Goal: Task Accomplishment & Management: Manage account settings

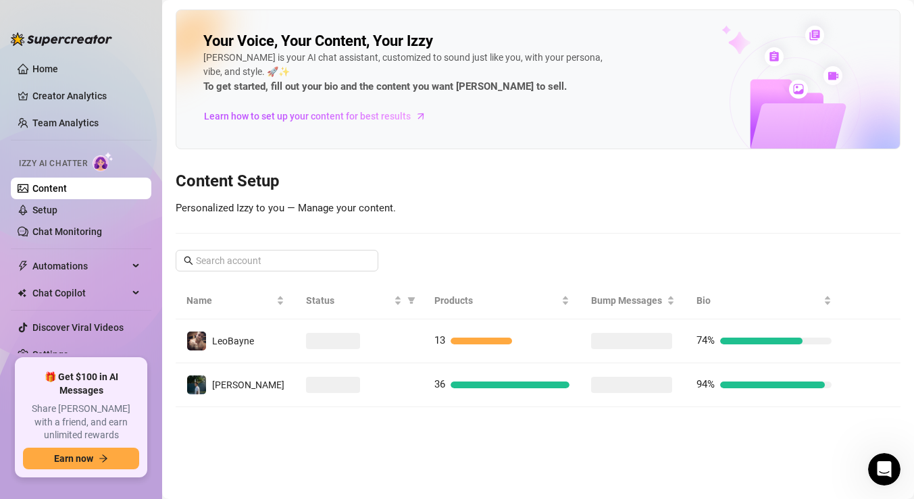
scroll to position [1108, 0]
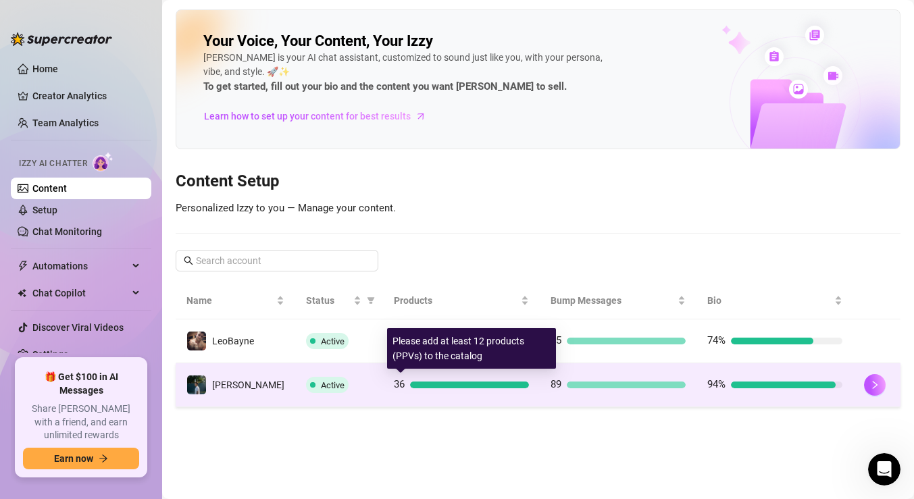
click at [477, 382] on div at bounding box center [469, 385] width 119 height 7
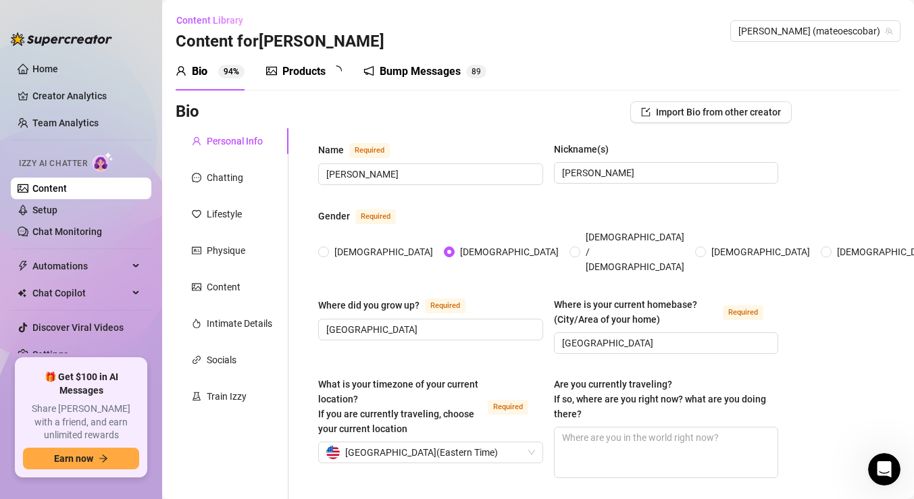
type input "[DATE]"
click at [309, 82] on div "Products 3 6" at bounding box center [308, 72] width 85 height 38
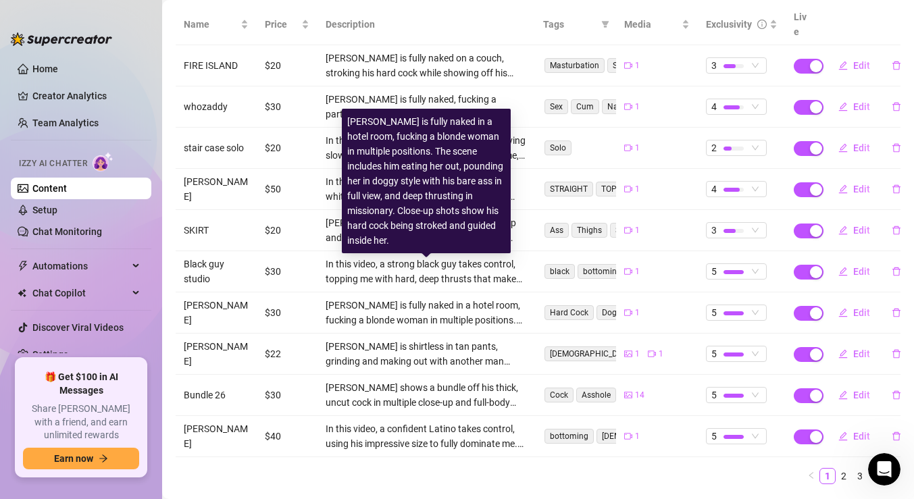
scroll to position [199, 0]
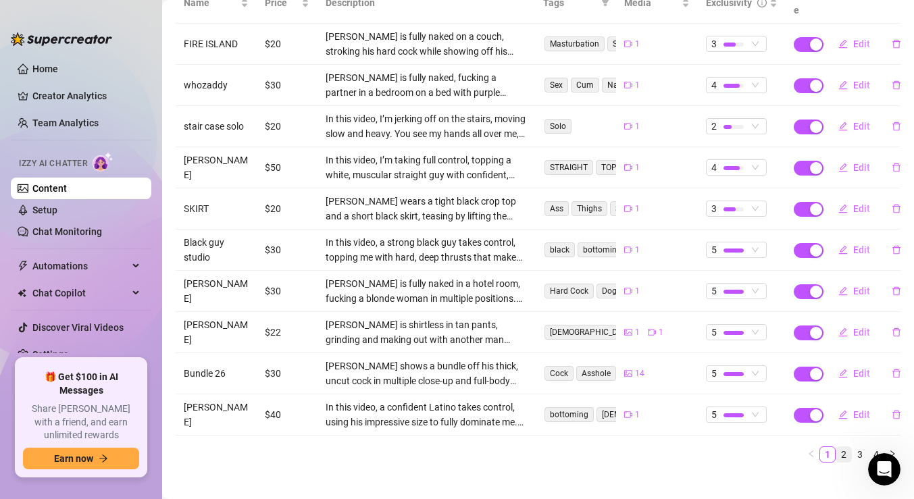
click at [846, 447] on link "2" at bounding box center [843, 454] width 15 height 15
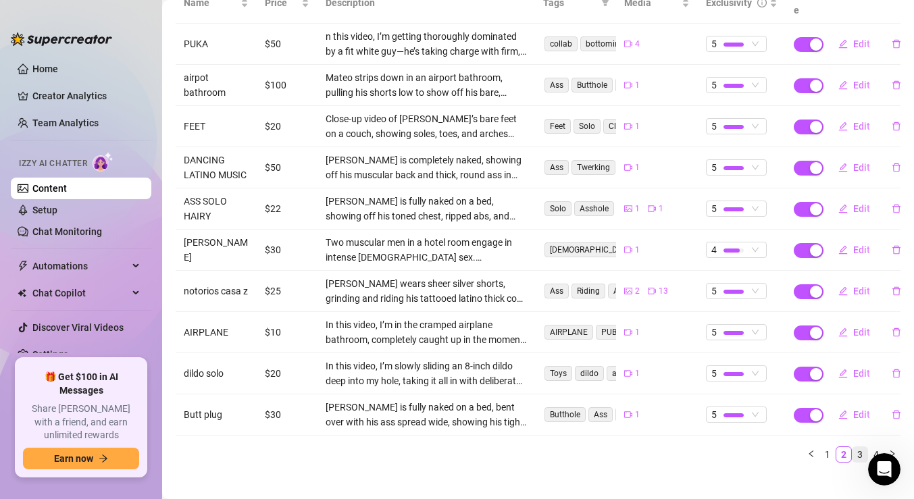
click at [858, 447] on link "3" at bounding box center [859, 454] width 15 height 15
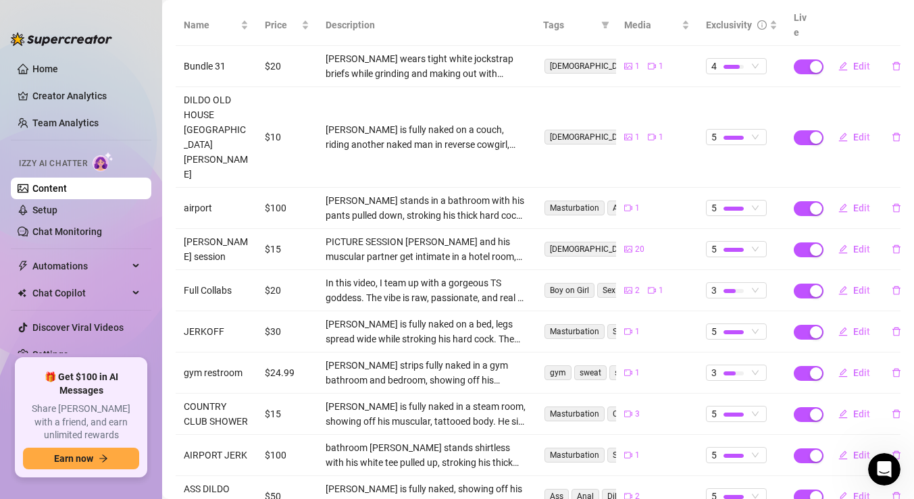
scroll to position [213, 0]
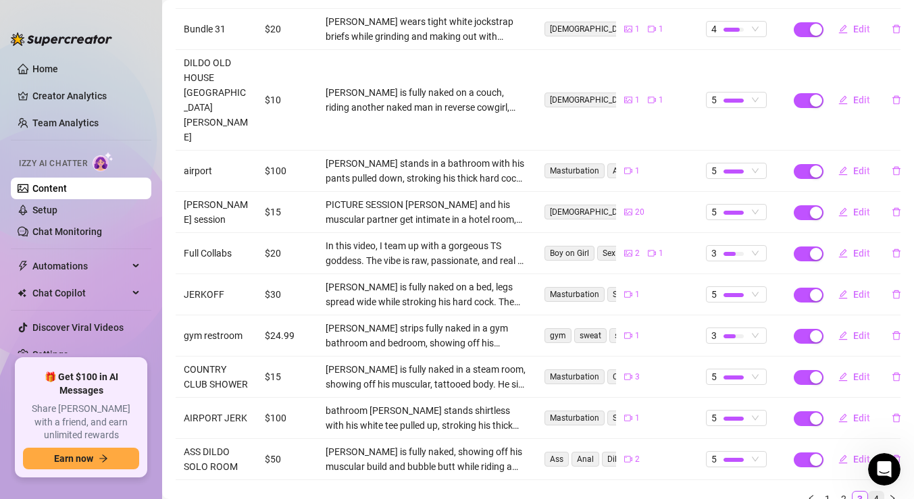
click at [877, 492] on link "4" at bounding box center [876, 499] width 15 height 15
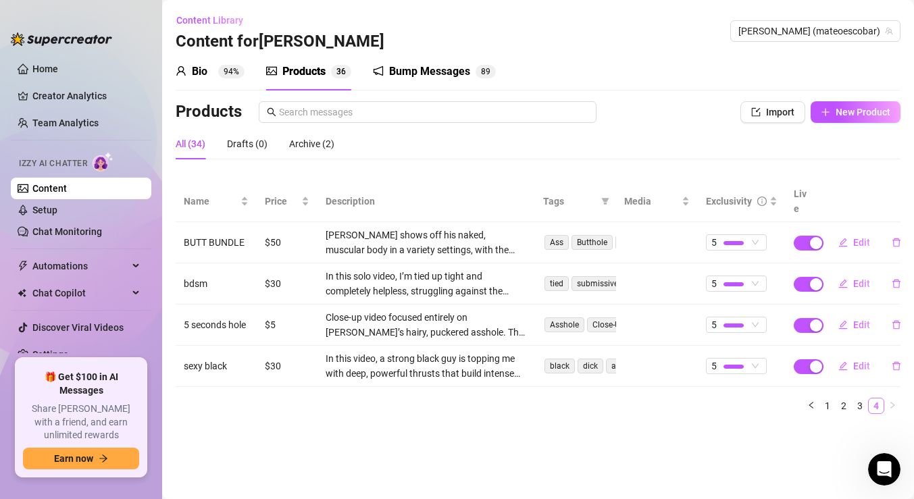
scroll to position [0, 0]
click at [861, 399] on link "3" at bounding box center [859, 406] width 15 height 15
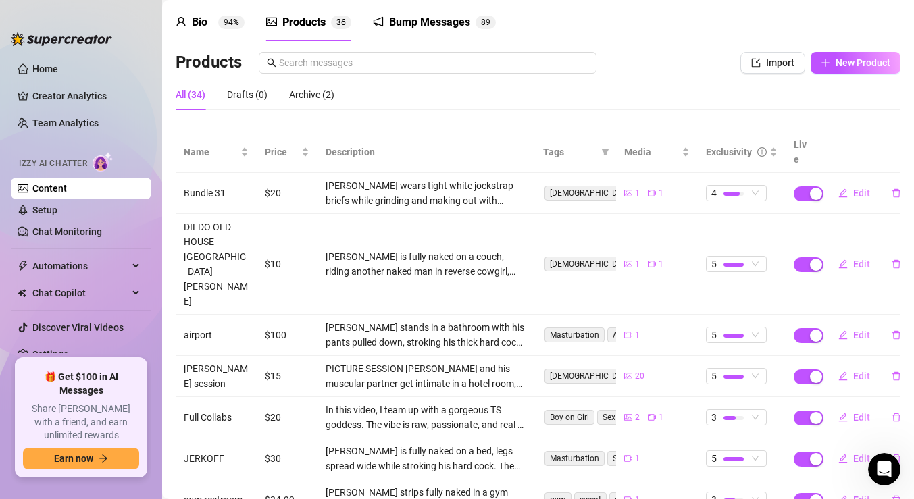
scroll to position [51, 0]
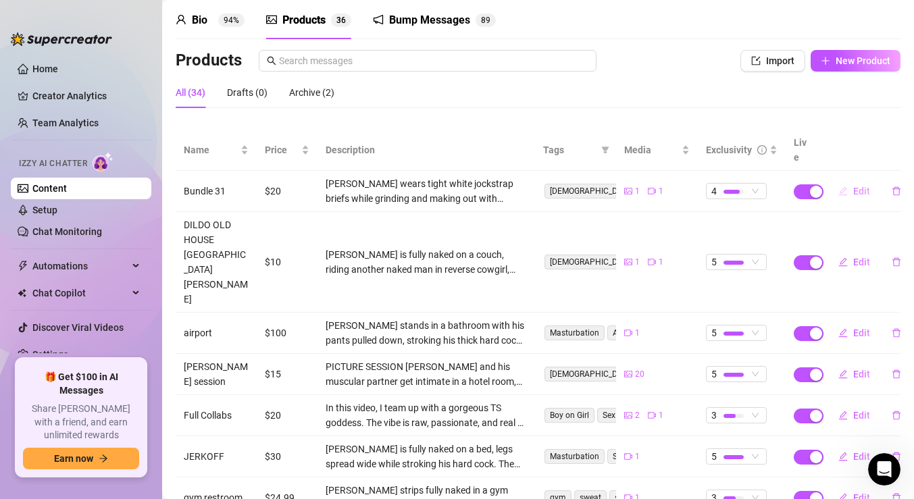
click at [856, 186] on span "Edit" at bounding box center [861, 191] width 17 height 11
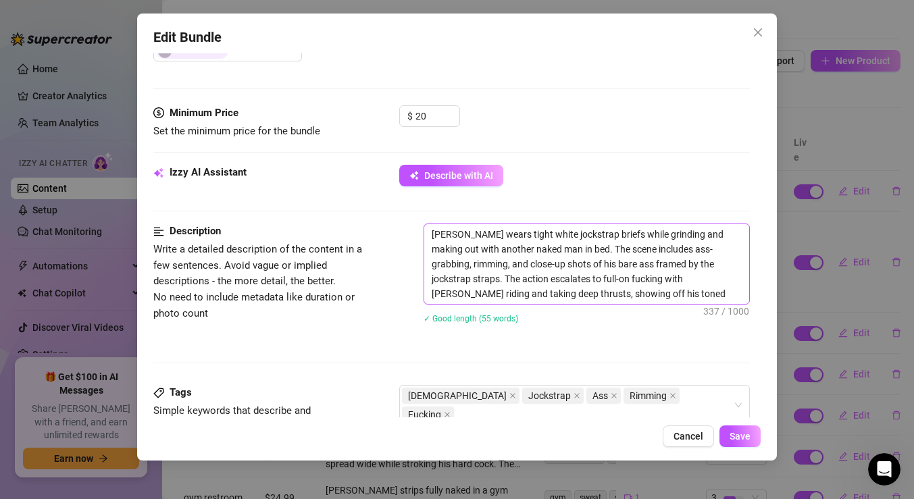
scroll to position [382, 0]
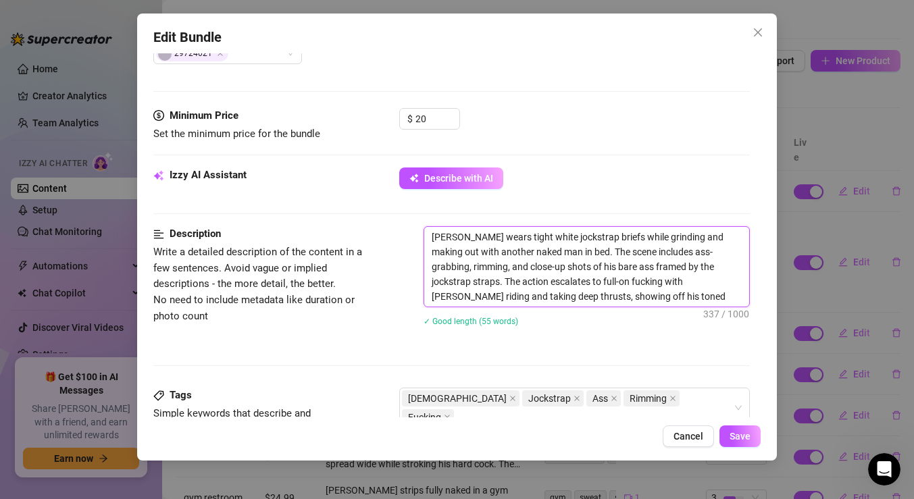
click at [459, 231] on textarea "[PERSON_NAME] wears tight white jockstrap briefs while grinding and making out …" at bounding box center [586, 267] width 325 height 80
type textarea "[PERSON_NAME]; wears tight white jockstrap briefs while grinding and making out…"
type textarea "[PERSON_NAME] wears tight white jockstrap briefs while grinding and making out …"
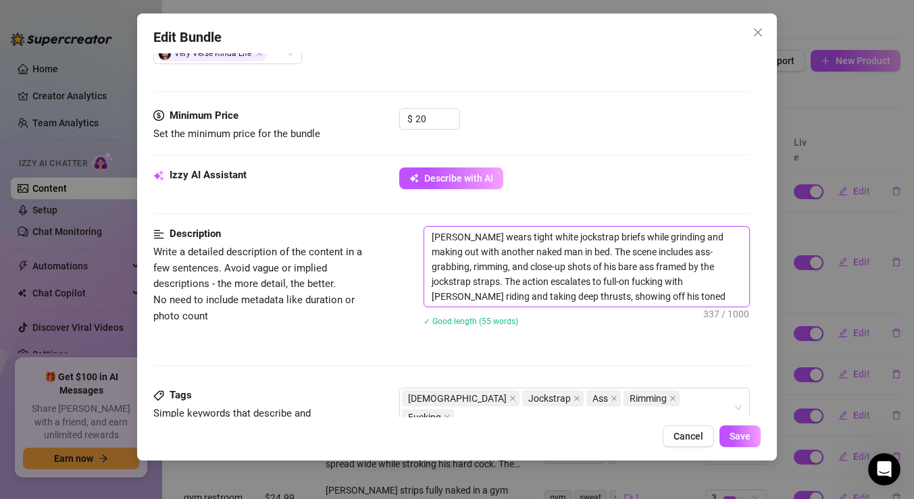
type textarea "[PERSON_NAME]' wears tight white jockstrap briefs while grinding and making out…"
type textarea "[PERSON_NAME]'s wears tight white jockstrap briefs while grinding and making ou…"
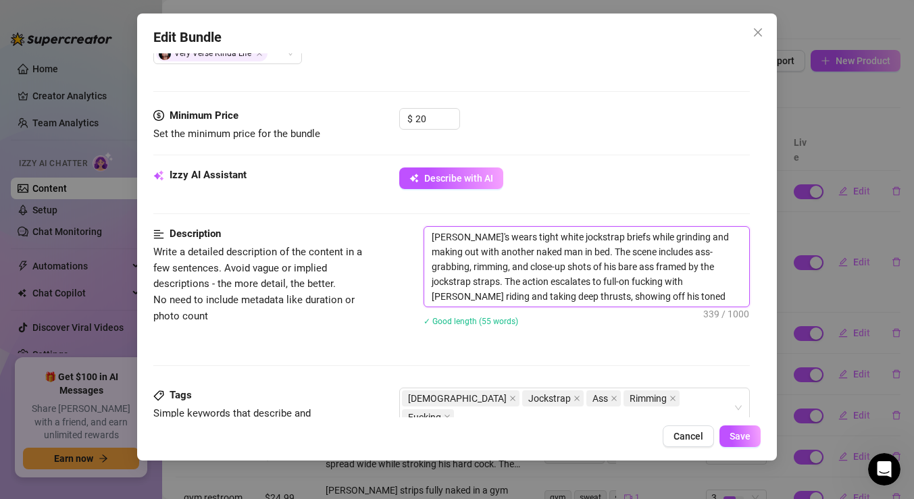
type textarea "[PERSON_NAME]'s wears tight white jockstrap briefs while grinding and making ou…"
type textarea "[PERSON_NAME]'s p wears tight white jockstrap briefs while grinding and making …"
type textarea "[PERSON_NAME]'s pa wears tight white jockstrap briefs while grinding and making…"
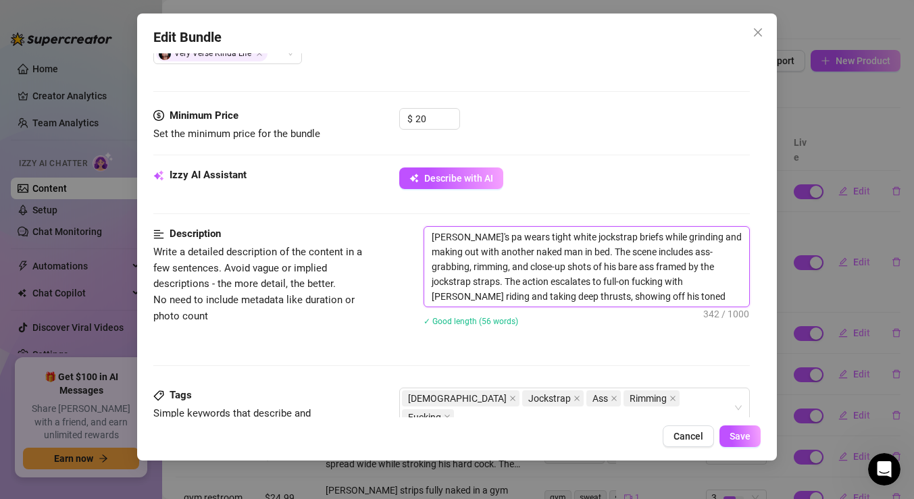
type textarea "[PERSON_NAME]'s par wears tight white jockstrap briefs while grinding and makin…"
type textarea "[PERSON_NAME]'s part wears tight white jockstrap briefs while grinding and maki…"
type textarea "[PERSON_NAME]'s partn wears tight white jockstrap briefs while grinding and mak…"
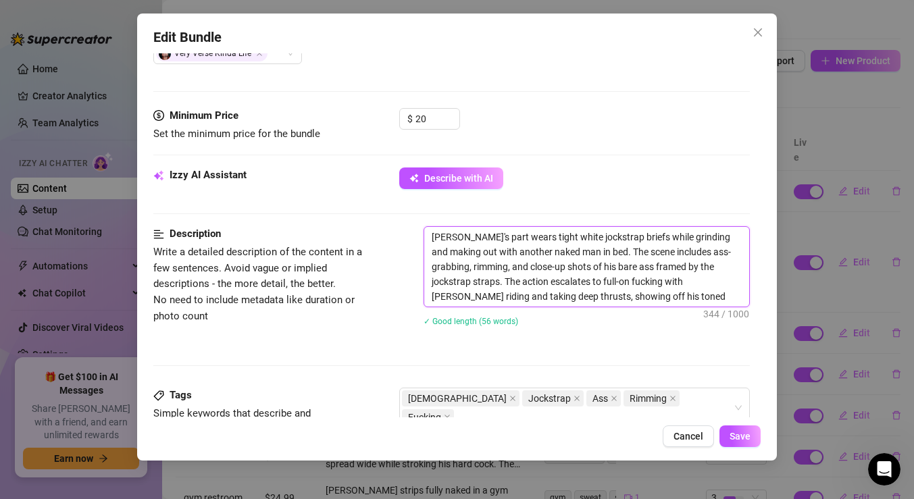
type textarea "[PERSON_NAME]'s partn wears tight white jockstrap briefs while grinding and mak…"
type textarea "[PERSON_NAME]'s partne wears tight white jockstrap briefs while grinding and ma…"
type textarea "[PERSON_NAME]'s partner wears tight white jockstrap briefs while grinding and m…"
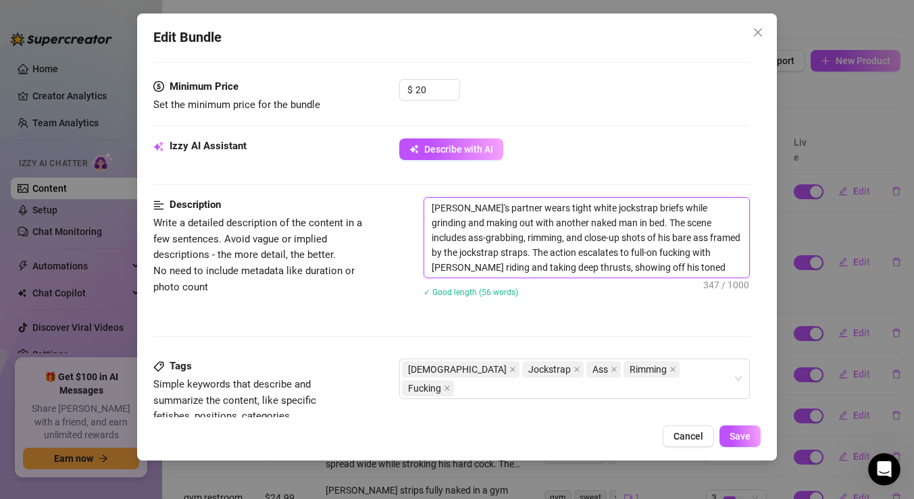
scroll to position [422, 0]
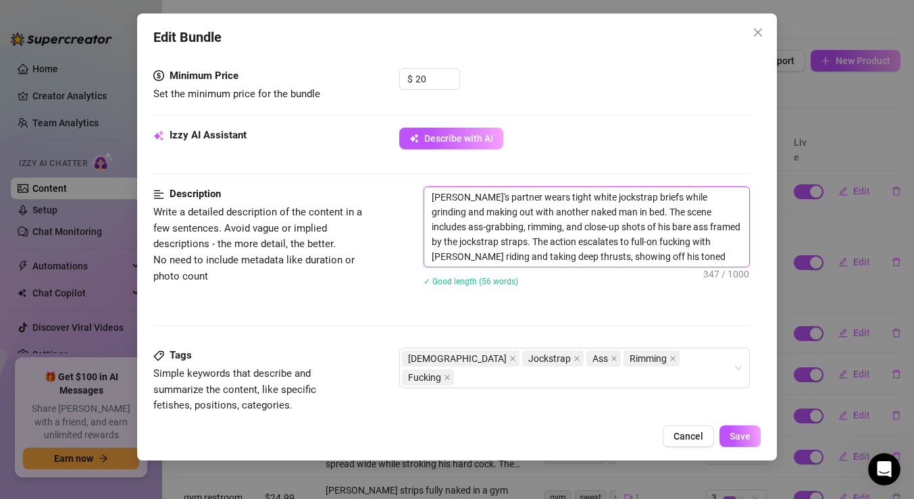
drag, startPoint x: 688, startPoint y: 240, endPoint x: 717, endPoint y: 238, distance: 29.1
click at [717, 238] on textarea "[PERSON_NAME]'s partner wears tight white jockstrap briefs while grinding and m…" at bounding box center [586, 227] width 325 height 80
type textarea "[PERSON_NAME]'s partner wears tight white jockstrap briefs while grinding and m…"
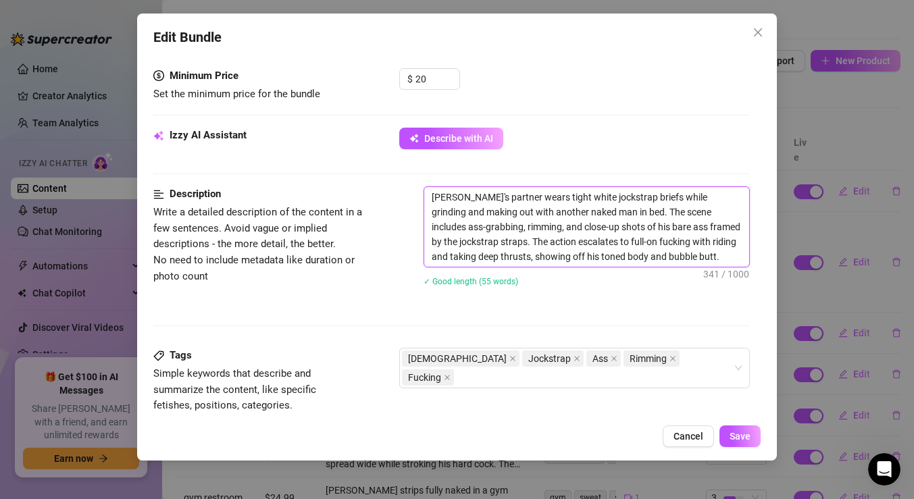
type textarea "[PERSON_NAME]'s partner wears tight white jockstrap briefs while grinding and m…"
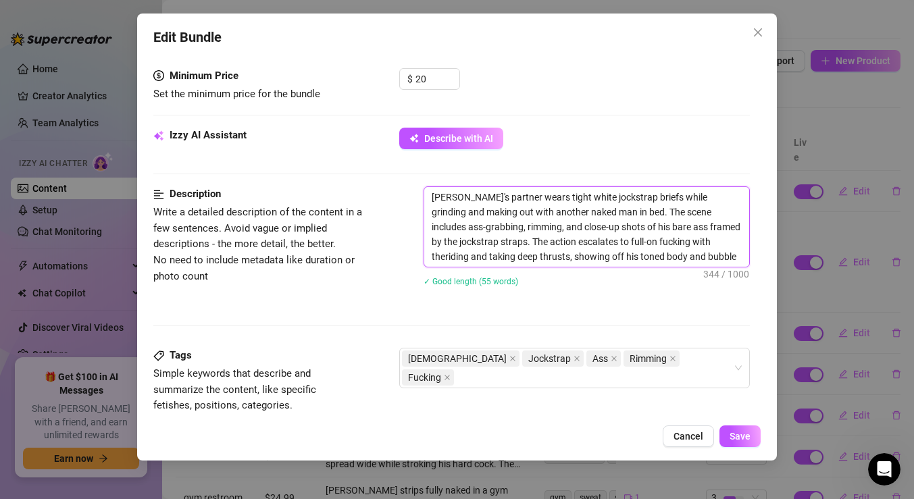
type textarea "[PERSON_NAME]'s partner wears tight white jockstrap briefs while grinding and m…"
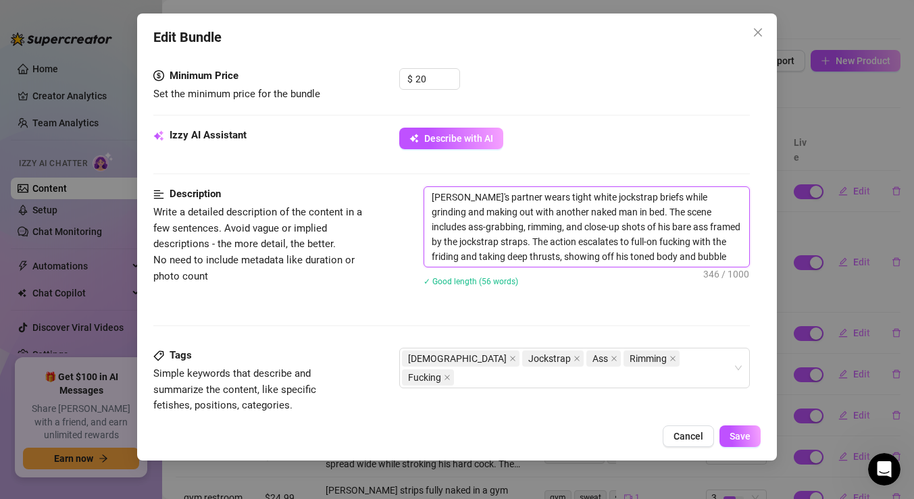
type textarea "[PERSON_NAME]'s partner wears tight white jockstrap briefs while grinding and m…"
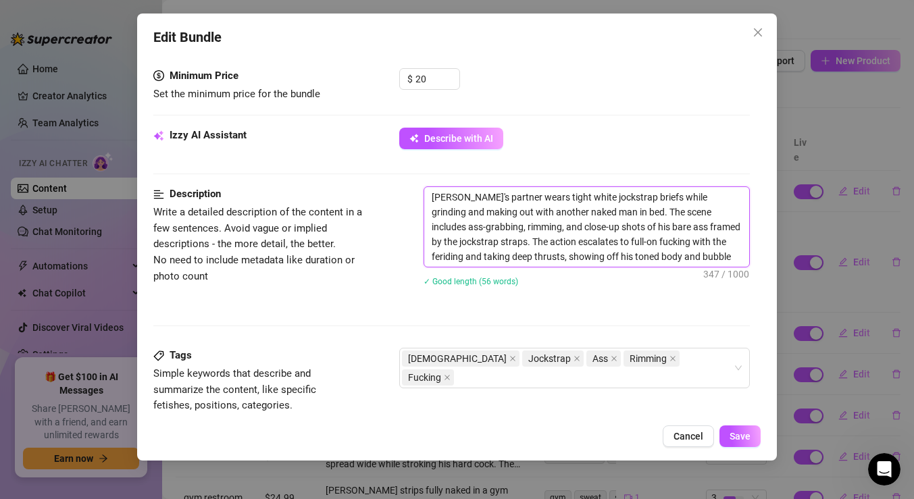
type textarea "[PERSON_NAME]'s partner wears tight white jockstrap briefs while grinding and m…"
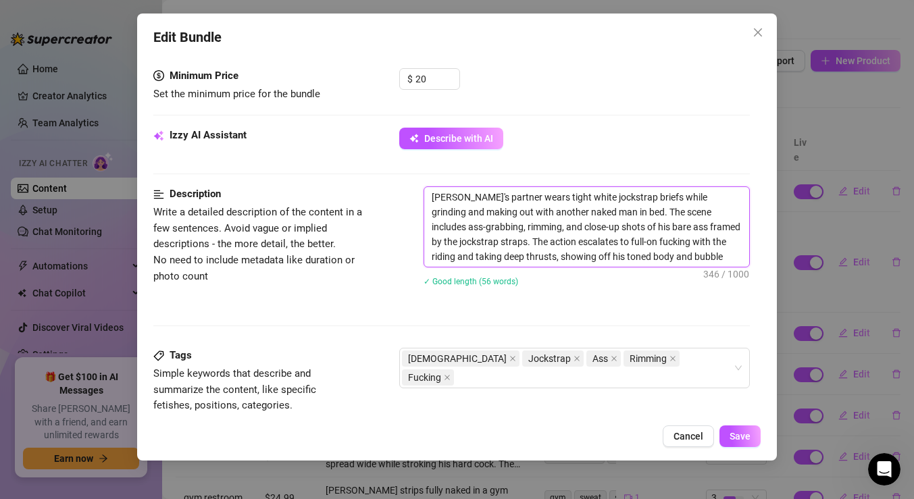
type textarea "[PERSON_NAME]'s partner wears tight white jockstrap briefs while grinding and m…"
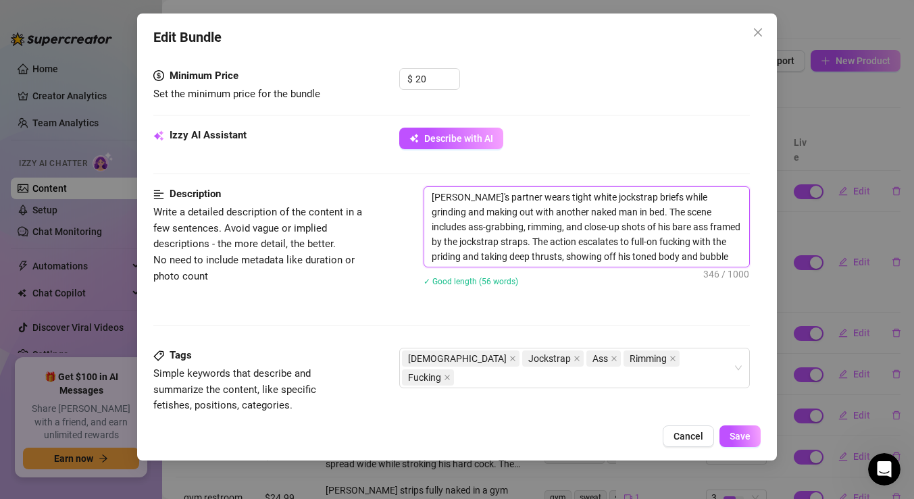
type textarea "[PERSON_NAME]'s partner wears tight white jockstrap briefs while grinding and m…"
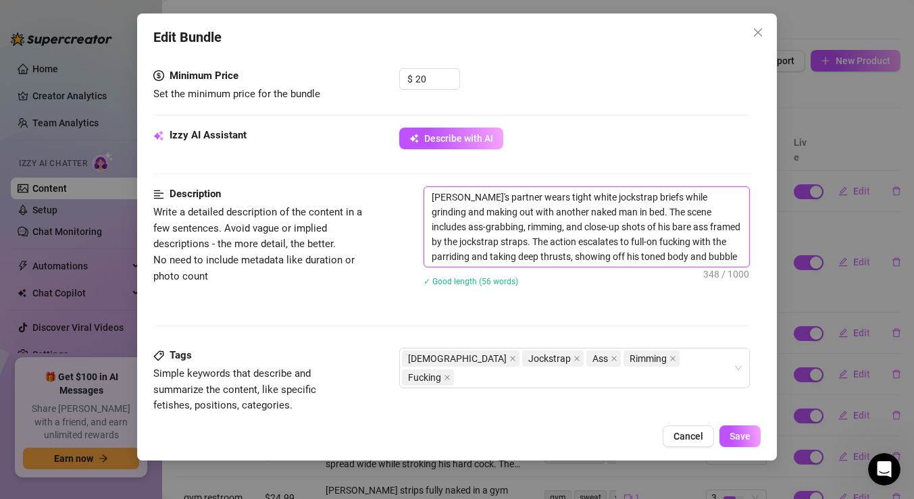
type textarea "[PERSON_NAME]'s partner wears tight white jockstrap briefs while grinding and m…"
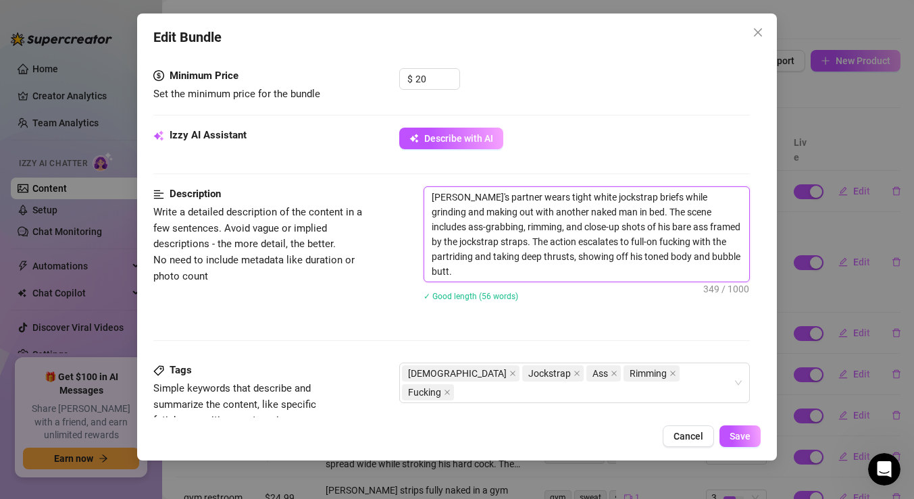
type textarea "[PERSON_NAME]'s partner wears tight white jockstrap briefs while grinding and m…"
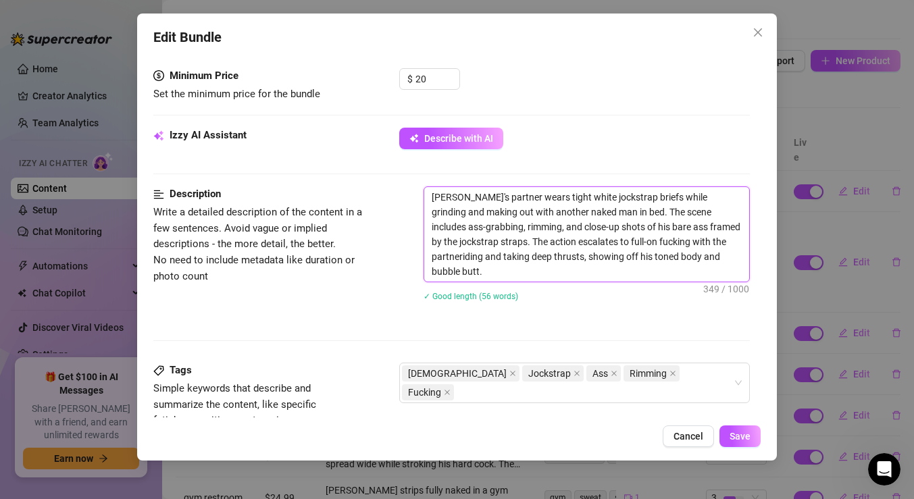
type textarea "[PERSON_NAME]'s partner wears tight white jockstrap briefs while grinding and m…"
click at [555, 256] on textarea "[PERSON_NAME]'s partner wears tight white jockstrap briefs while grinding and m…" at bounding box center [586, 234] width 325 height 95
type textarea "[PERSON_NAME]'s partner wears tight white jockstrap briefs while grinding and m…"
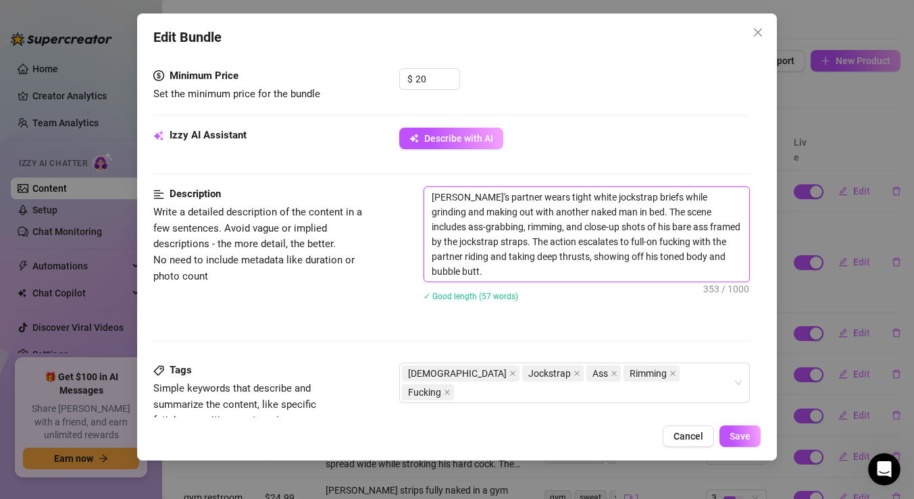
type textarea "[PERSON_NAME]'s partner wears tight white jockstrap briefs while grinding and m…"
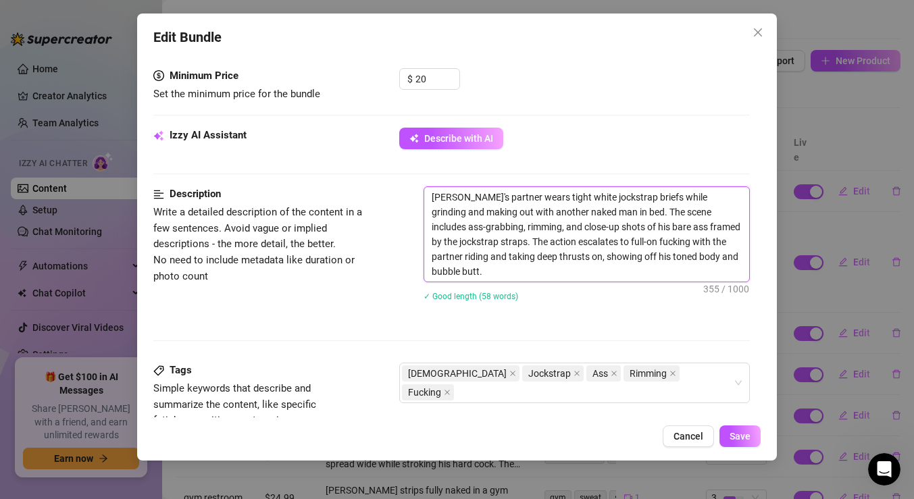
type textarea "[PERSON_NAME]'s partner wears tight white jockstrap briefs while grinding and m…"
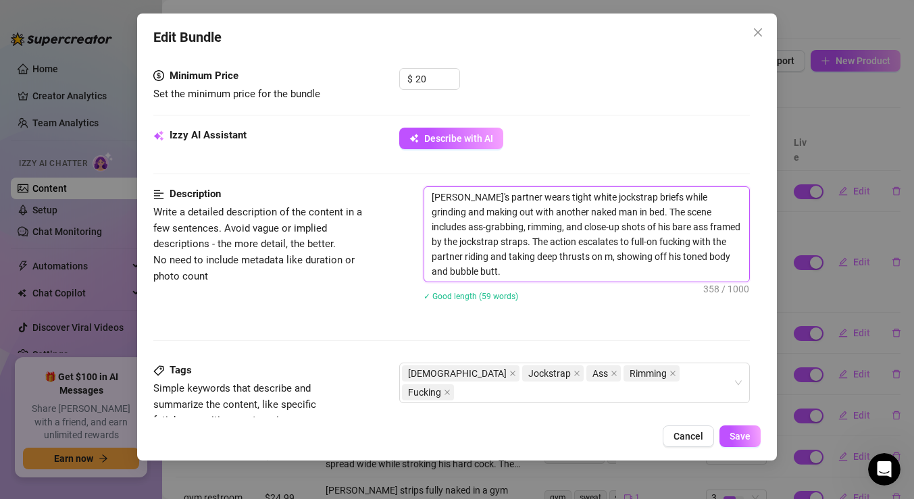
type textarea "[PERSON_NAME]'s partner wears tight white jockstrap briefs while grinding and m…"
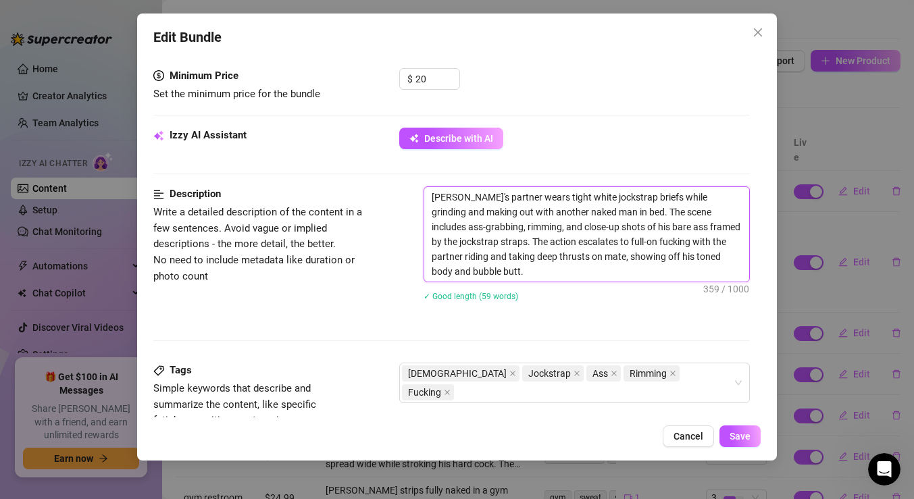
type textarea "[PERSON_NAME]'s partner wears tight white jockstrap briefs while grinding and m…"
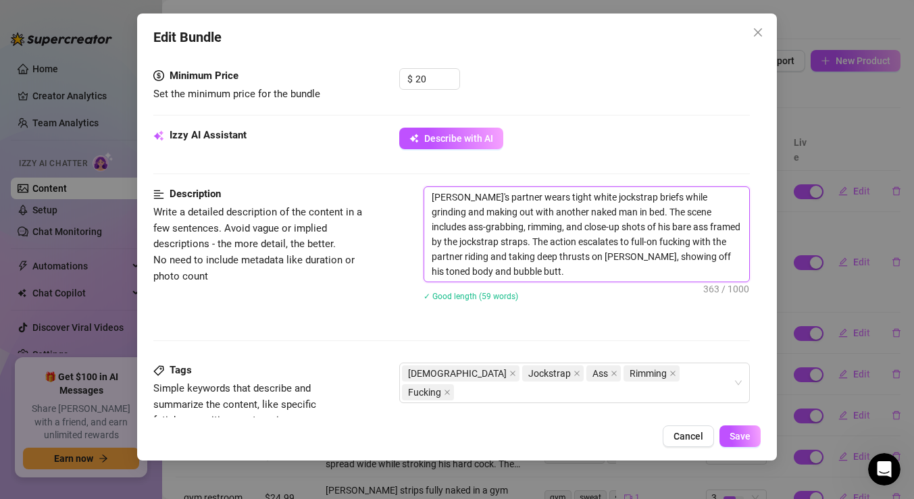
type textarea "[PERSON_NAME]'s partner wears tight white jockstrap briefs while grinding and m…"
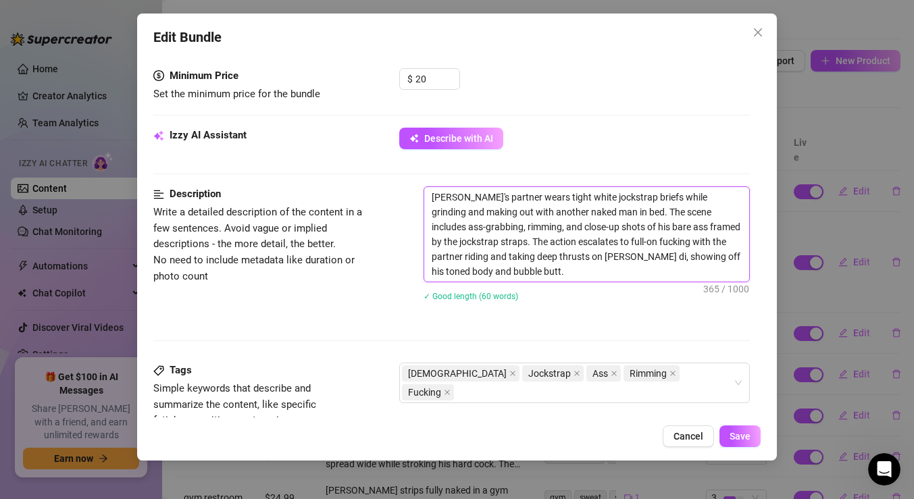
type textarea "[PERSON_NAME]'s partner wears tight white jockstrap briefs while grinding and m…"
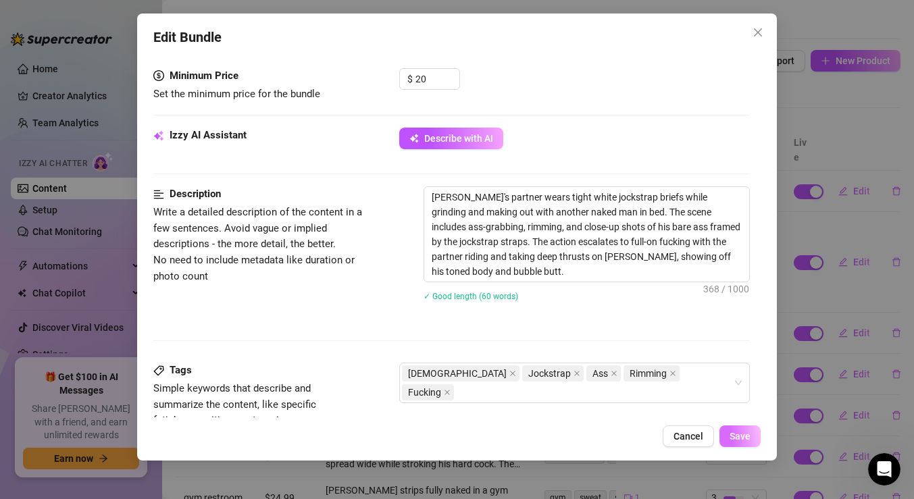
click at [731, 434] on span "Save" at bounding box center [740, 436] width 21 height 11
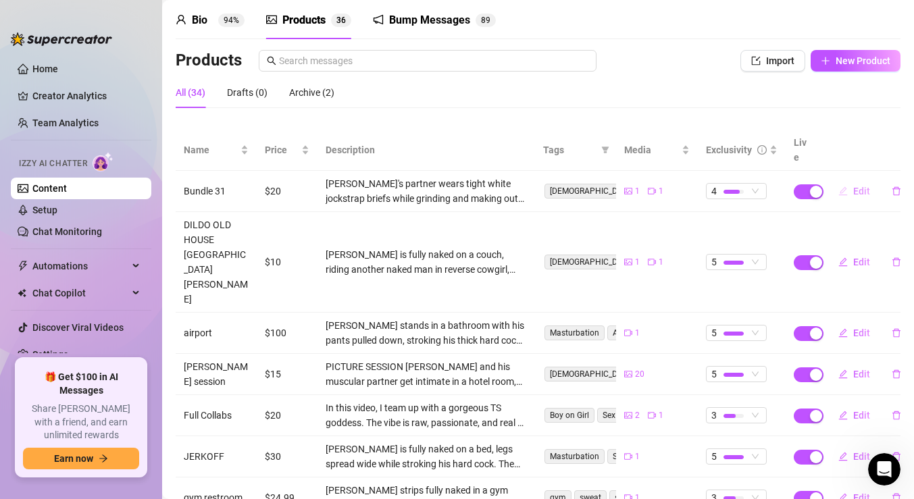
click at [855, 186] on span "Edit" at bounding box center [861, 191] width 17 height 11
type textarea "Pounding a fem boy"
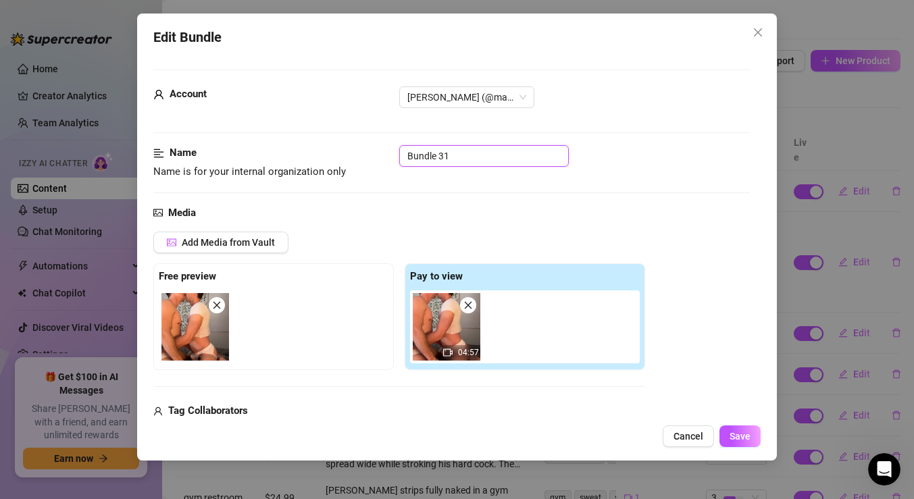
drag, startPoint x: 471, startPoint y: 154, endPoint x: 269, endPoint y: 163, distance: 202.9
click at [269, 163] on div "Name Name is for your internal organization only Bundle 31" at bounding box center [451, 162] width 596 height 34
type input "[PERSON_NAME] femboy"
click at [742, 434] on span "Save" at bounding box center [740, 436] width 21 height 11
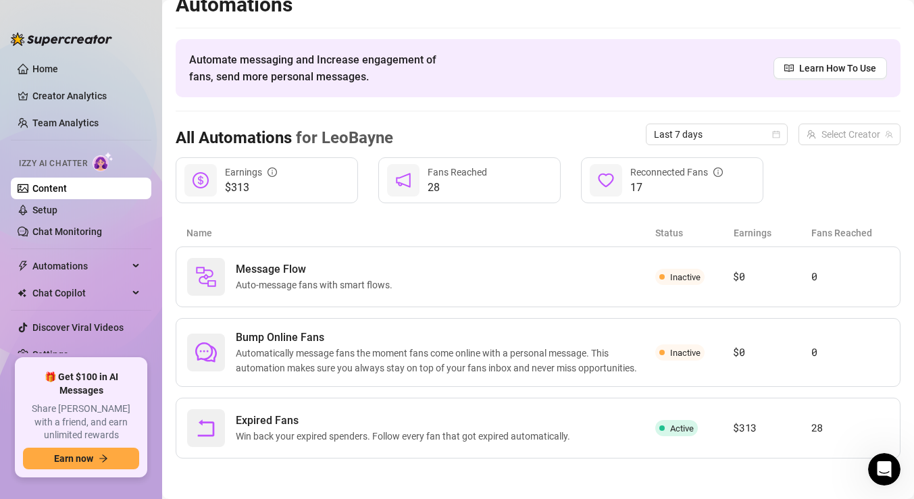
scroll to position [18, 0]
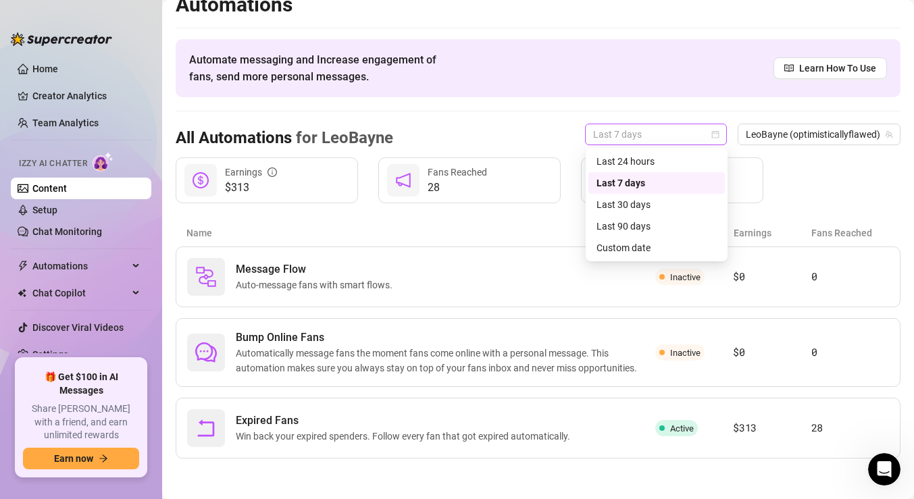
click at [634, 129] on span "Last 7 days" at bounding box center [656, 134] width 126 height 20
click at [635, 159] on div "Last 24 hours" at bounding box center [656, 161] width 120 height 15
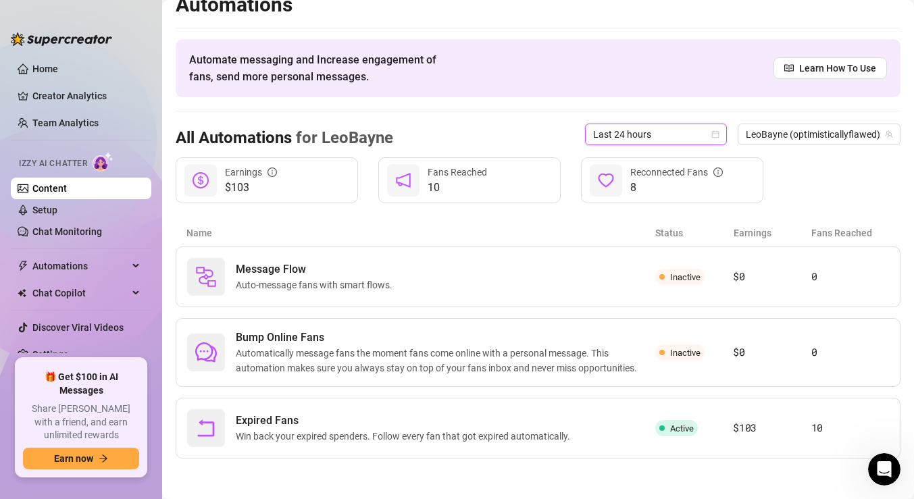
click at [638, 138] on span "Last 24 hours" at bounding box center [656, 134] width 126 height 20
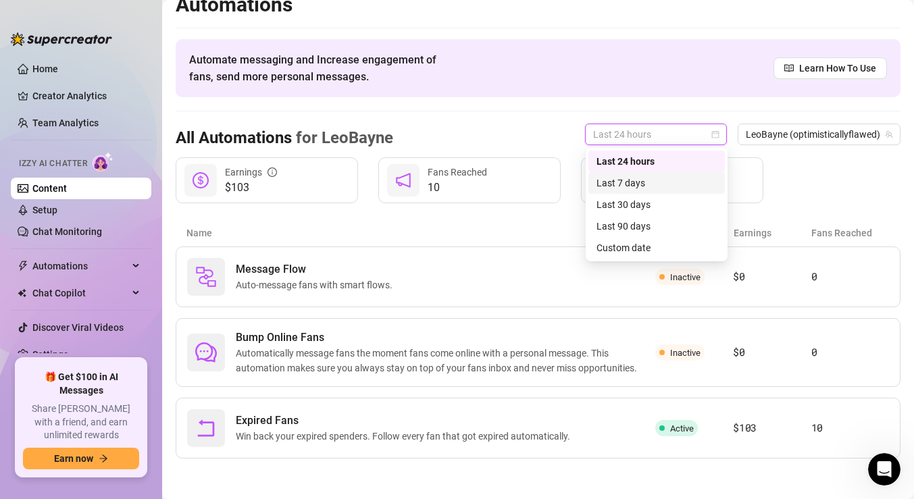
click at [623, 174] on div "Last 7 days" at bounding box center [656, 183] width 136 height 22
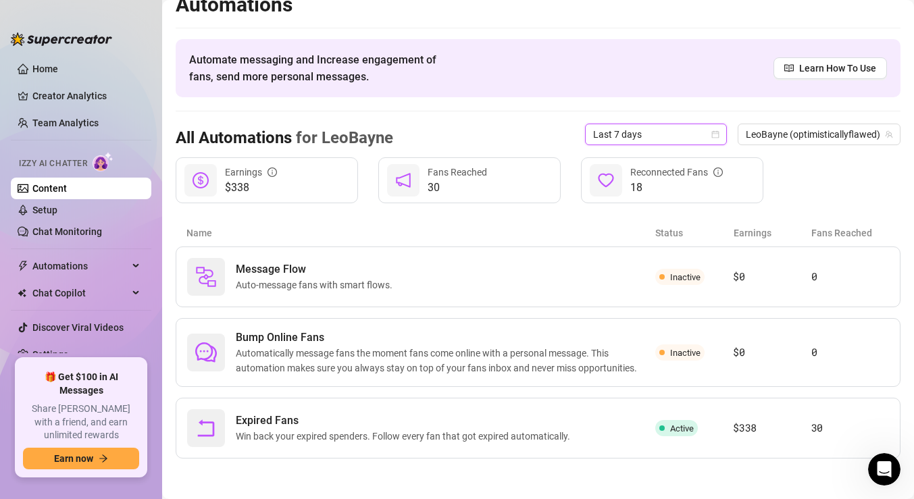
click at [640, 138] on span "Last 7 days" at bounding box center [656, 134] width 126 height 20
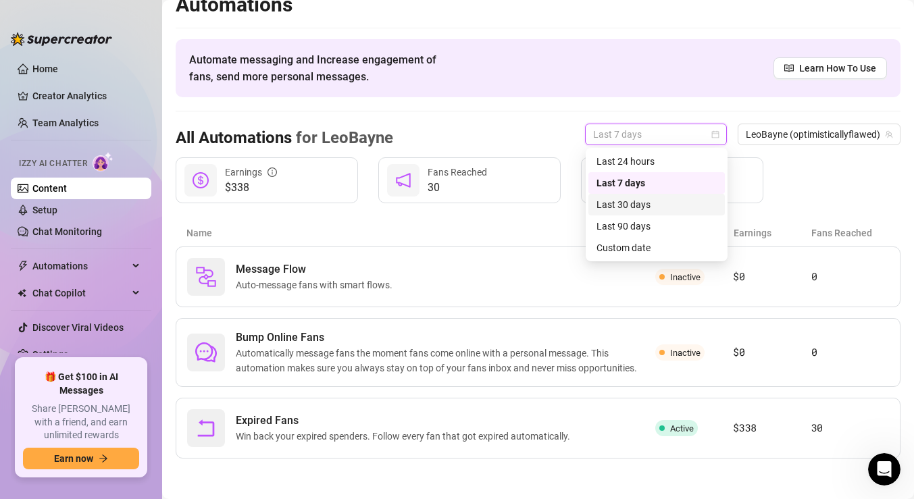
click at [626, 199] on div "Last 30 days" at bounding box center [656, 204] width 120 height 15
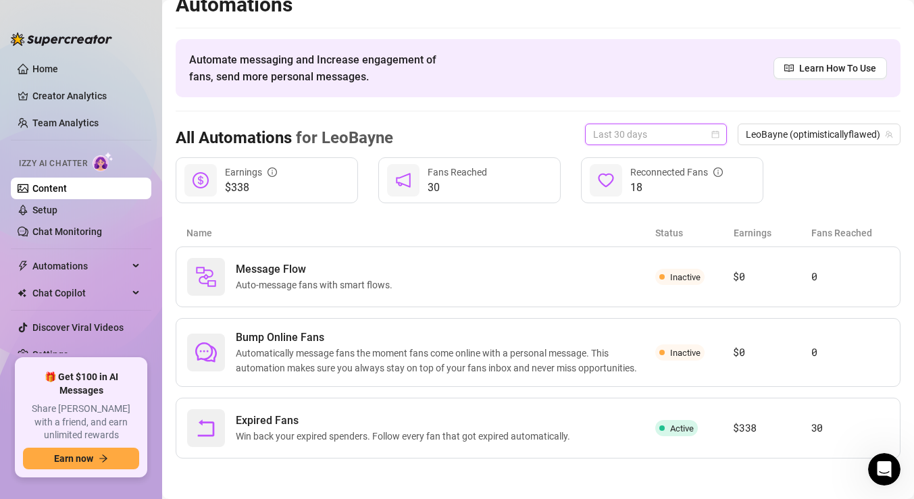
click at [643, 136] on span "Last 30 days" at bounding box center [656, 134] width 126 height 20
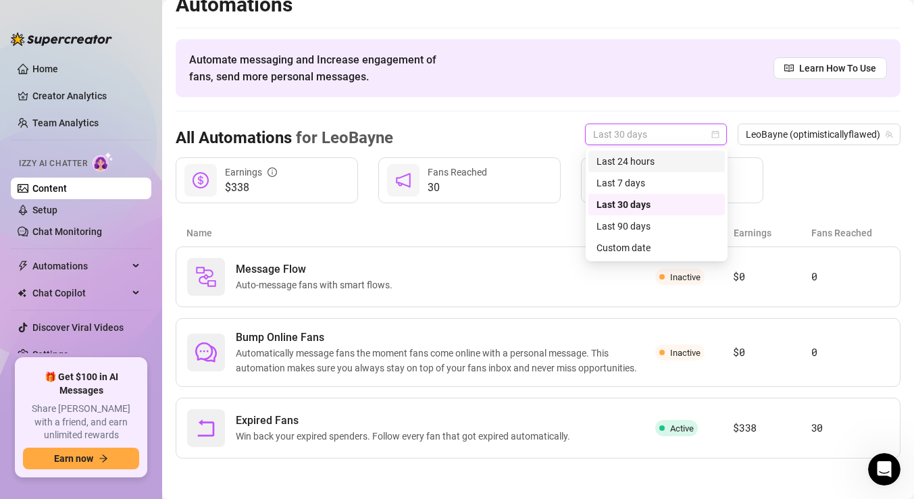
click at [633, 165] on div "Last 24 hours" at bounding box center [656, 161] width 120 height 15
click at [621, 132] on span "Last 24 hours" at bounding box center [656, 134] width 126 height 20
click at [608, 201] on div "Last 30 days" at bounding box center [656, 204] width 120 height 15
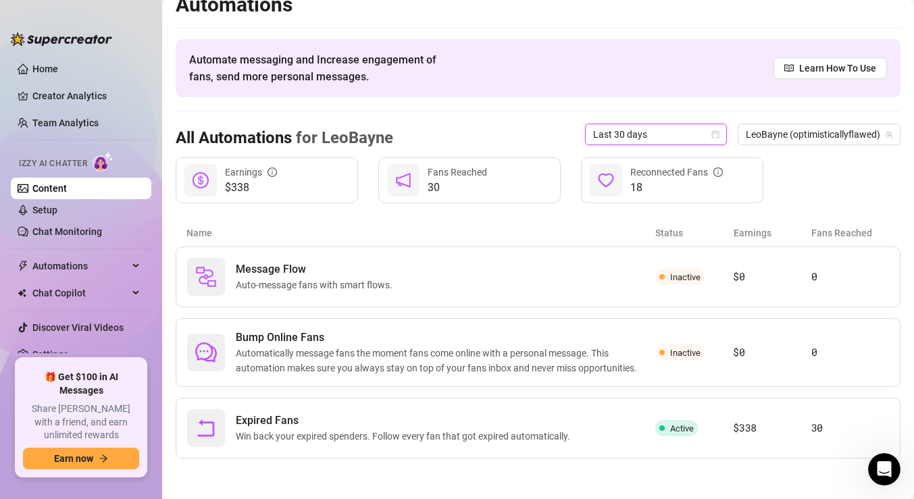
click at [625, 132] on span "Last 30 days" at bounding box center [656, 134] width 126 height 20
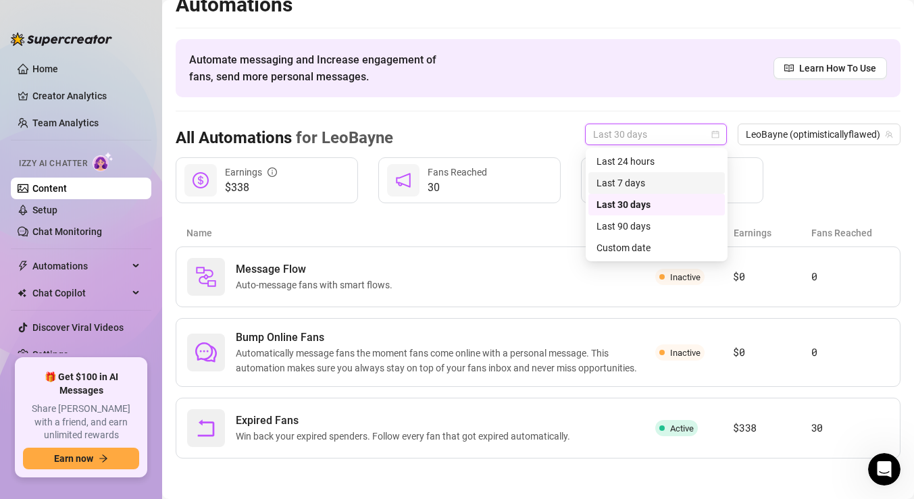
click at [613, 176] on div "Last 7 days" at bounding box center [656, 183] width 120 height 15
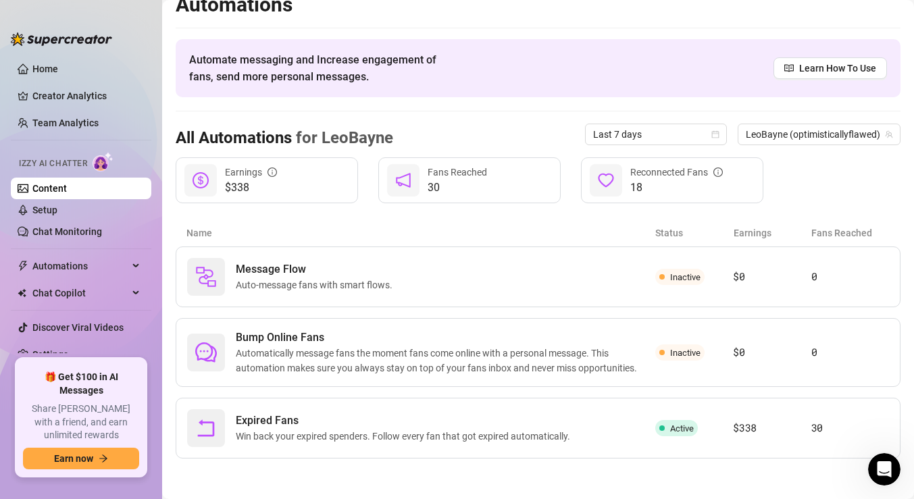
click at [67, 183] on link "Content" at bounding box center [49, 188] width 34 height 11
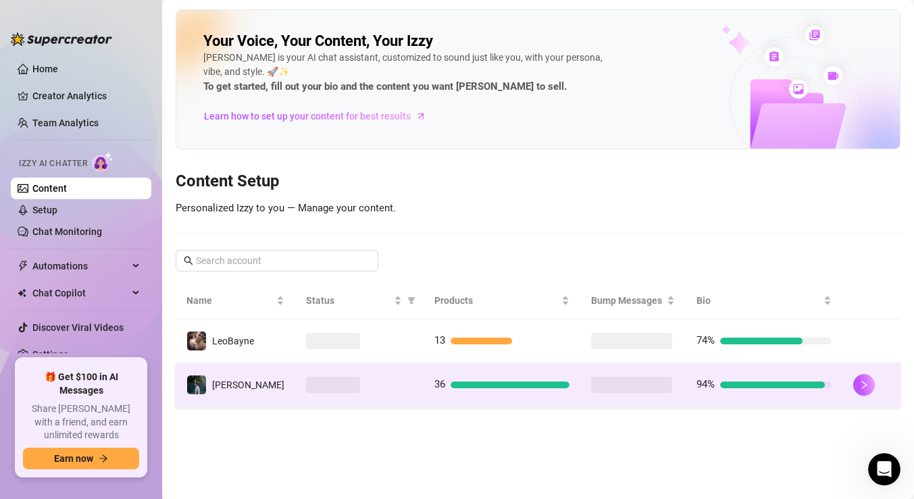
click at [478, 394] on td "36" at bounding box center [502, 385] width 157 height 44
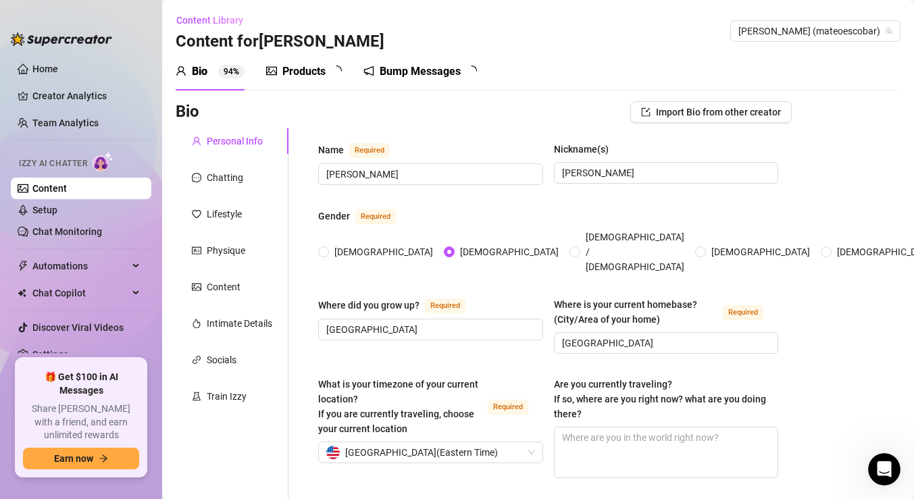
radio input "true"
type input "[DATE]"
click at [324, 80] on div "Products 3 6" at bounding box center [308, 72] width 85 height 38
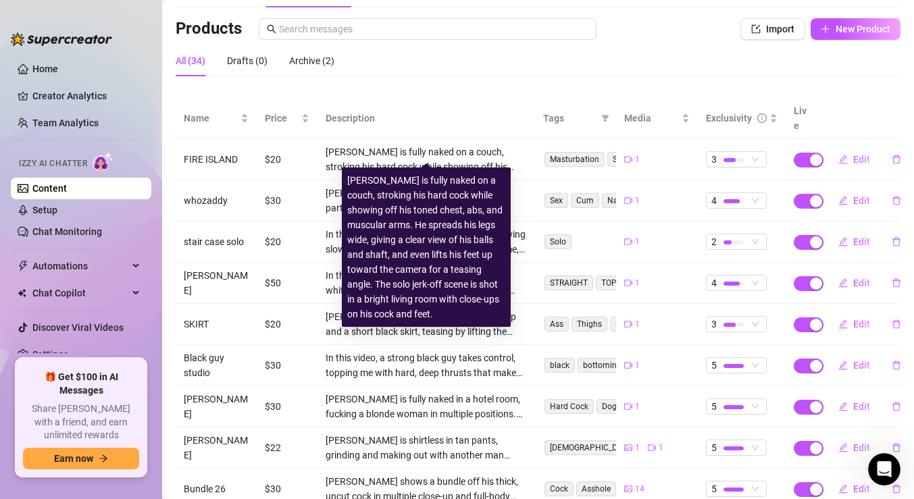
scroll to position [199, 0]
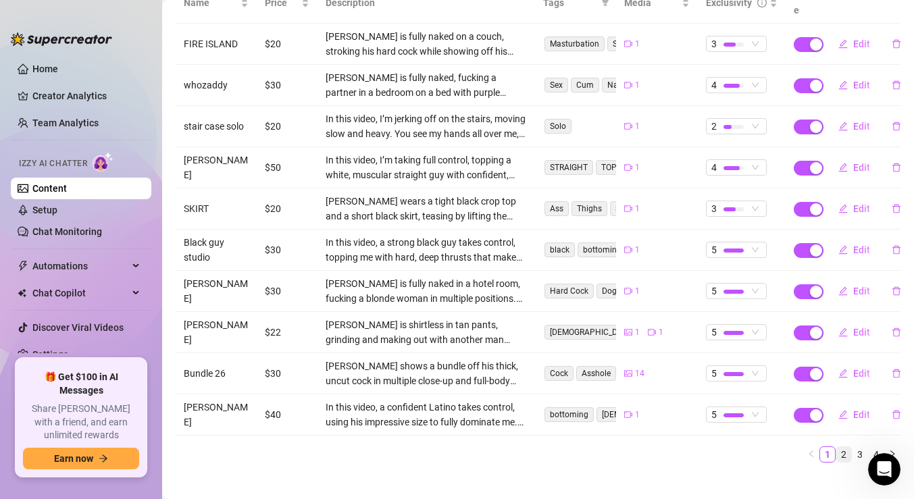
click at [844, 447] on link "2" at bounding box center [843, 454] width 15 height 15
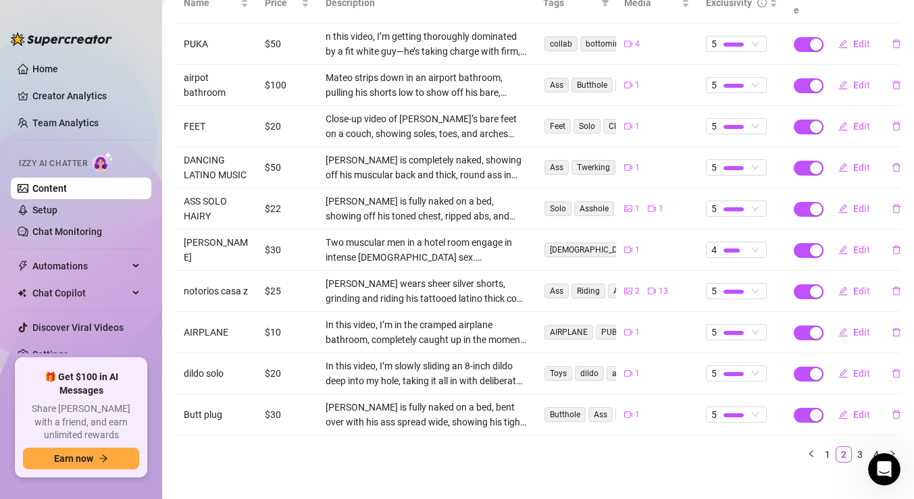
scroll to position [198, 0]
click at [854, 448] on link "3" at bounding box center [859, 455] width 15 height 15
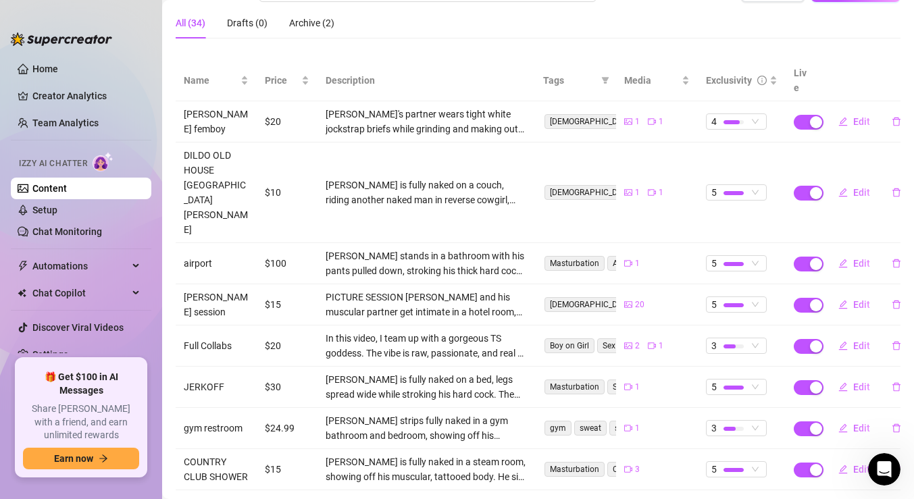
scroll to position [115, 0]
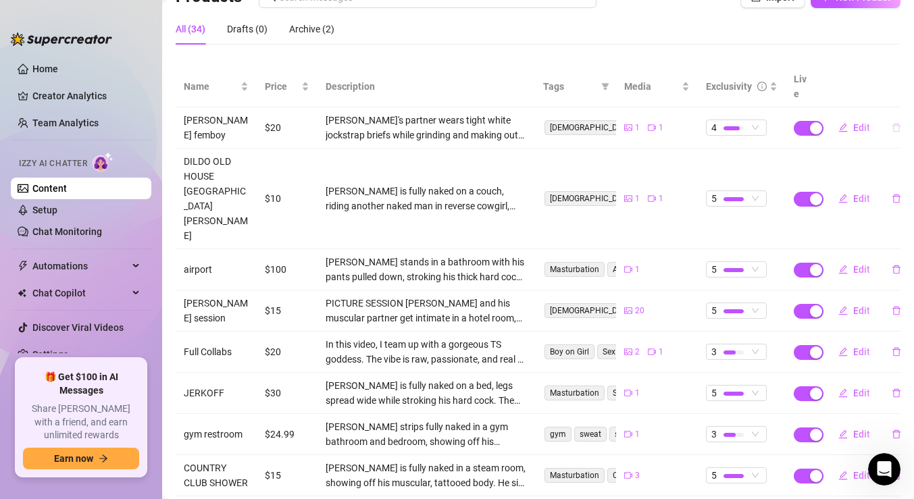
click at [896, 123] on icon "delete" at bounding box center [896, 127] width 9 height 9
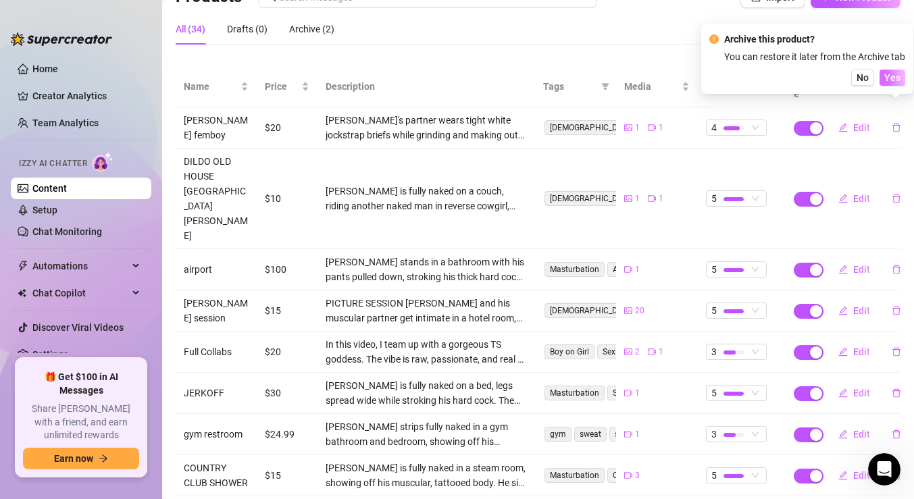
click at [897, 79] on span "Yes" at bounding box center [892, 77] width 16 height 11
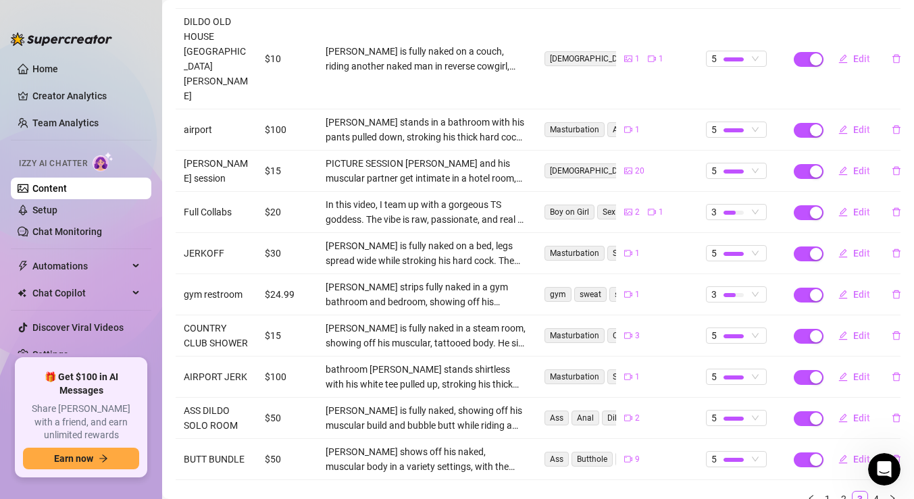
scroll to position [0, 0]
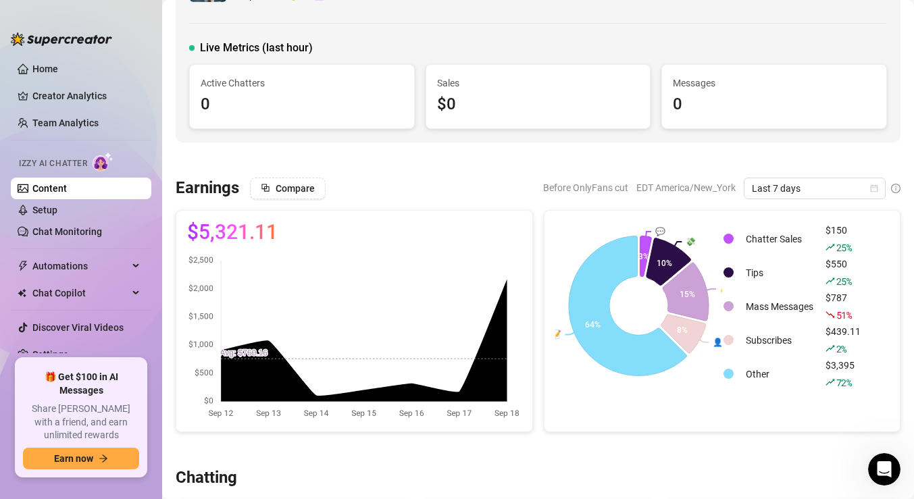
scroll to position [59, 0]
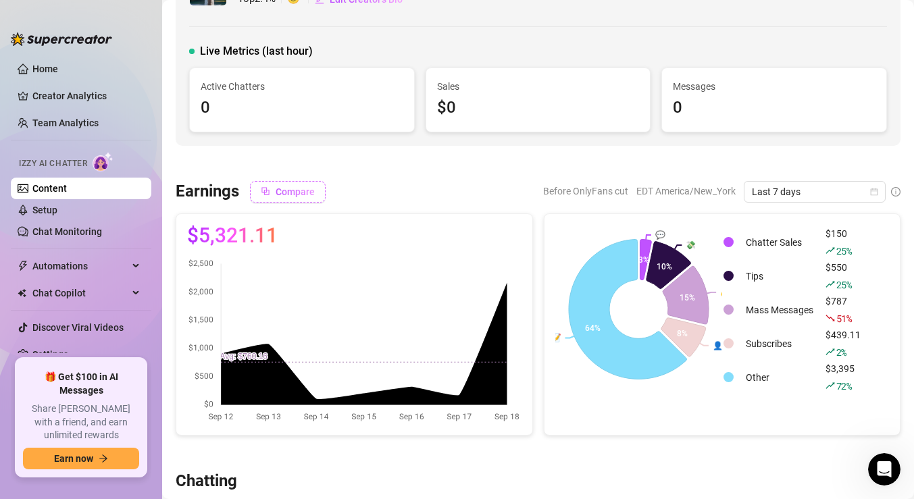
click at [289, 188] on span "Compare" at bounding box center [295, 191] width 39 height 11
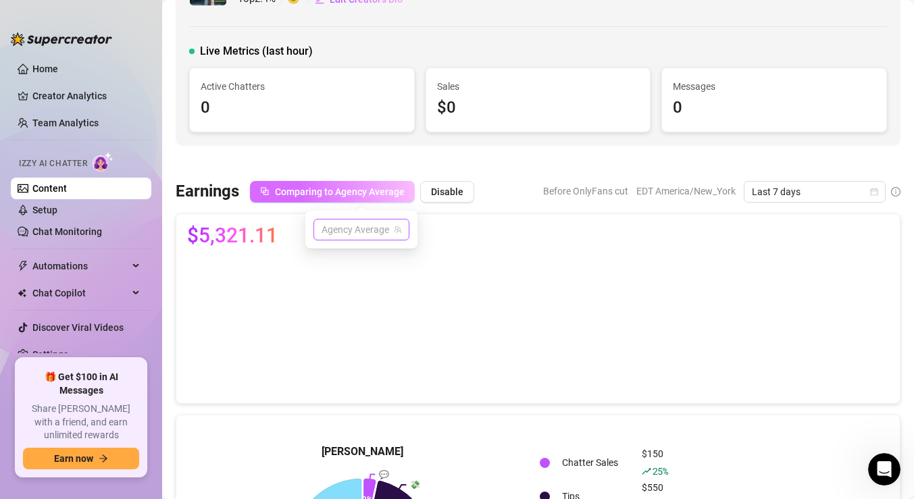
click at [347, 232] on span "Agency Average" at bounding box center [362, 230] width 80 height 20
click at [353, 196] on span "Comparing to Agency Average" at bounding box center [340, 191] width 130 height 11
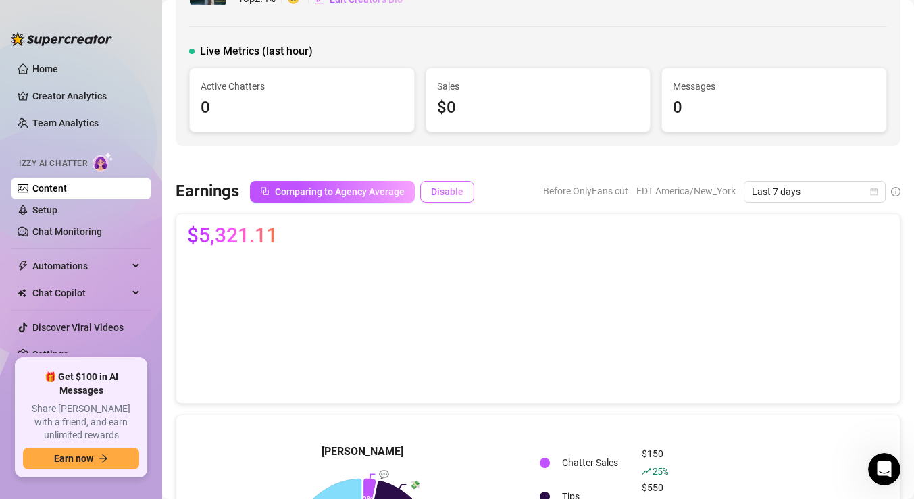
click at [443, 190] on span "Disable" at bounding box center [447, 191] width 32 height 11
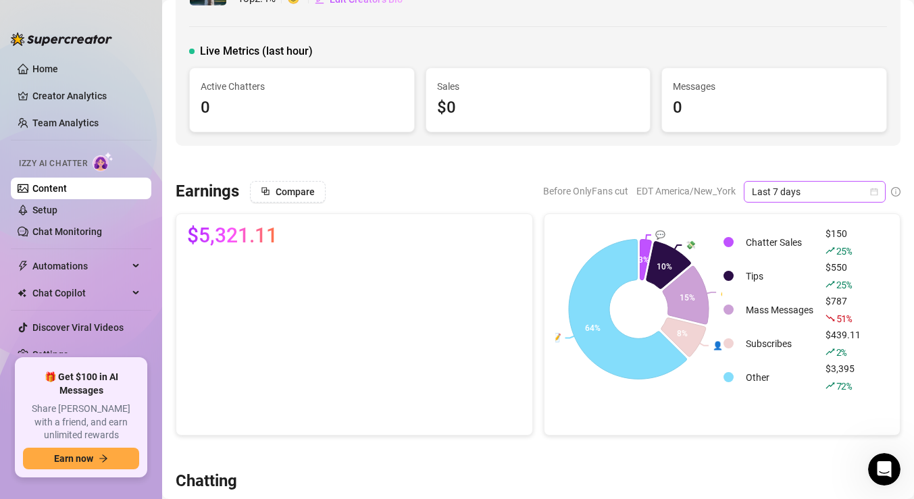
click at [875, 190] on icon "calendar" at bounding box center [874, 191] width 7 height 7
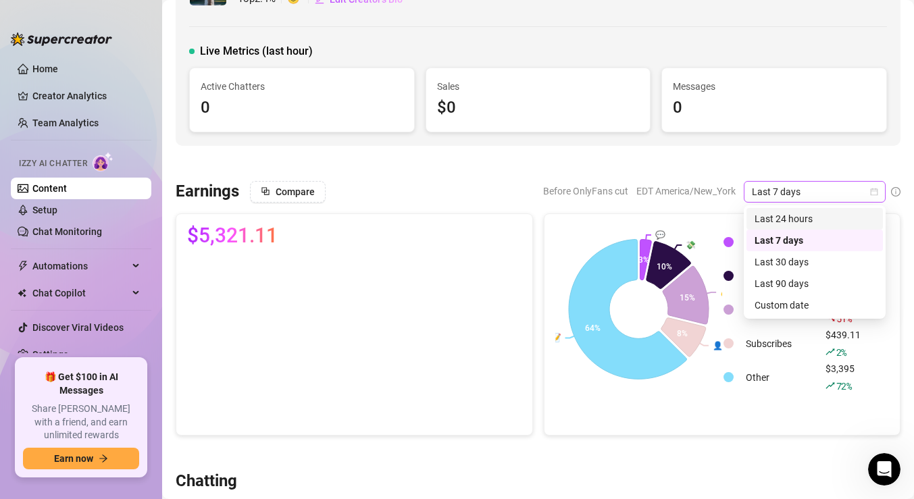
click at [850, 192] on span "Last 7 days" at bounding box center [815, 192] width 126 height 20
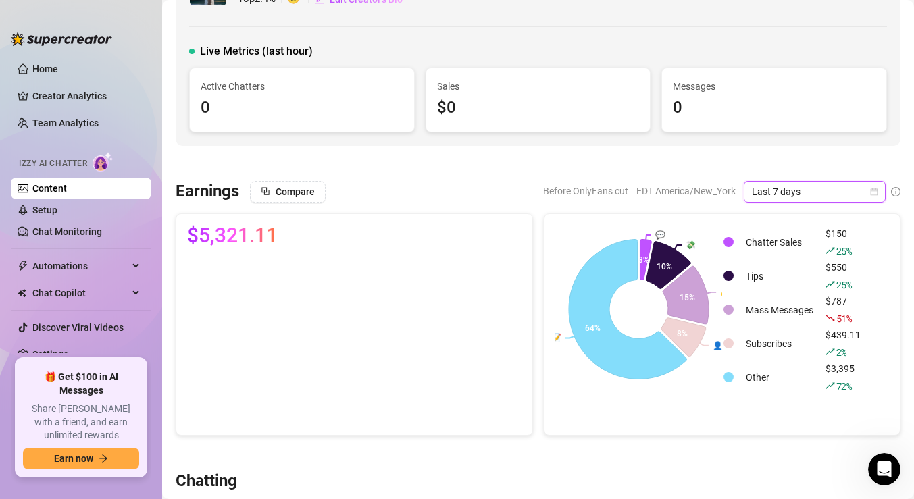
click at [850, 192] on span "Last 7 days" at bounding box center [815, 192] width 126 height 20
click at [656, 195] on span "EDT America/New_York" at bounding box center [685, 191] width 99 height 20
drag, startPoint x: 541, startPoint y: 191, endPoint x: 631, endPoint y: 189, distance: 89.9
click at [631, 189] on div "Compare Before OnlyFans cut EDT America/New_York Last 7 days" at bounding box center [575, 192] width 650 height 22
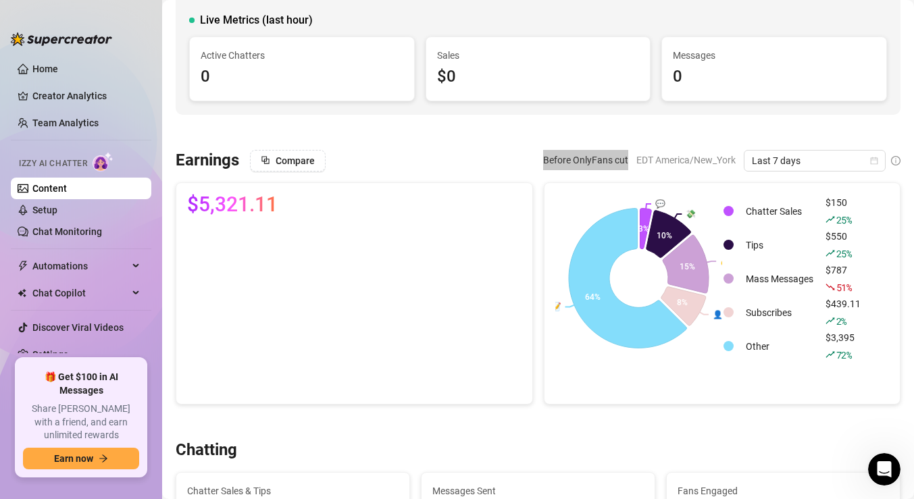
scroll to position [107, 0]
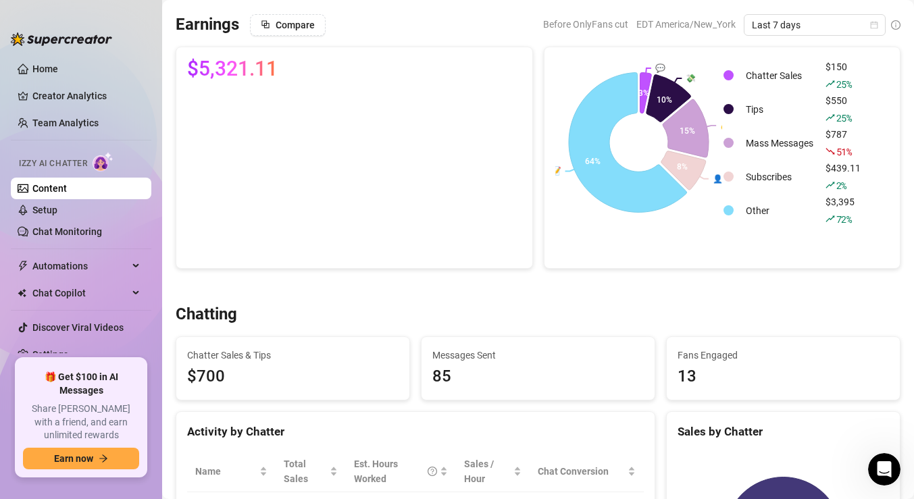
scroll to position [0, 0]
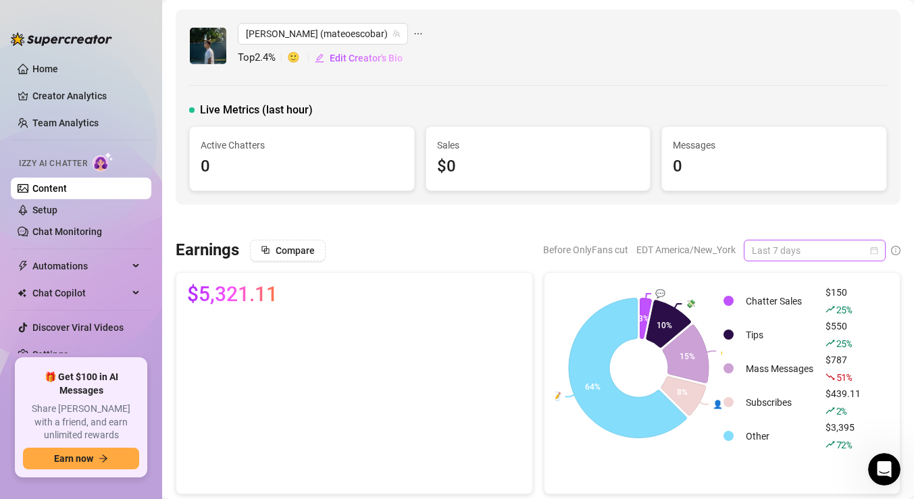
click at [784, 245] on span "Last 7 days" at bounding box center [815, 250] width 126 height 20
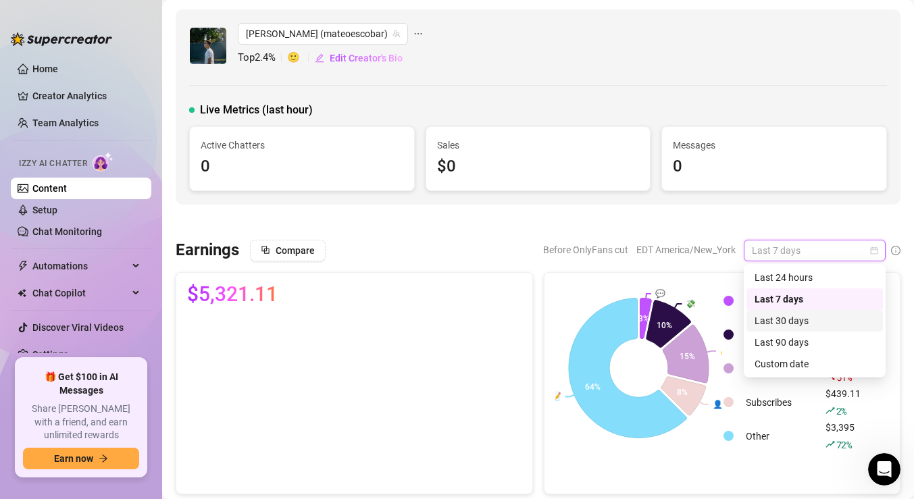
click at [776, 319] on div "Last 30 days" at bounding box center [814, 320] width 120 height 15
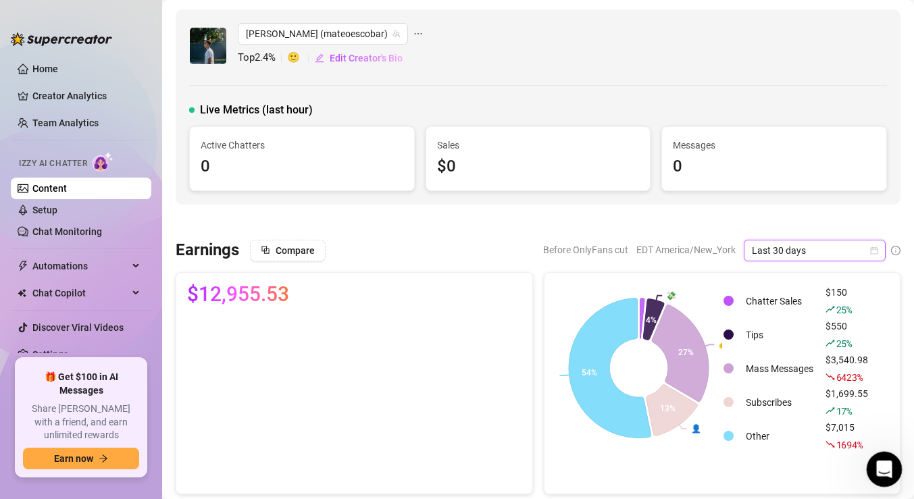
drag, startPoint x: 888, startPoint y: 468, endPoint x: 875, endPoint y: 457, distance: 16.3
click at [875, 457] on div "Open Intercom Messenger" at bounding box center [882, 467] width 45 height 45
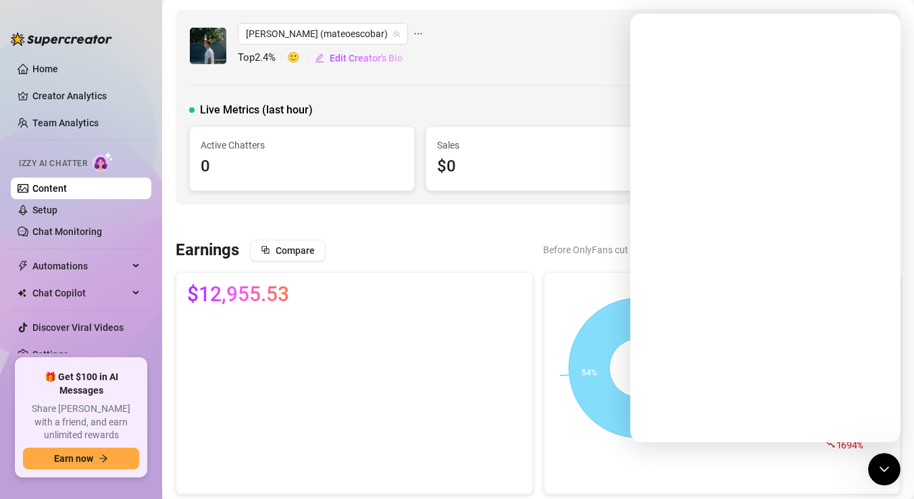
click at [648, 26] on div "Intercom messenger" at bounding box center [765, 228] width 270 height 429
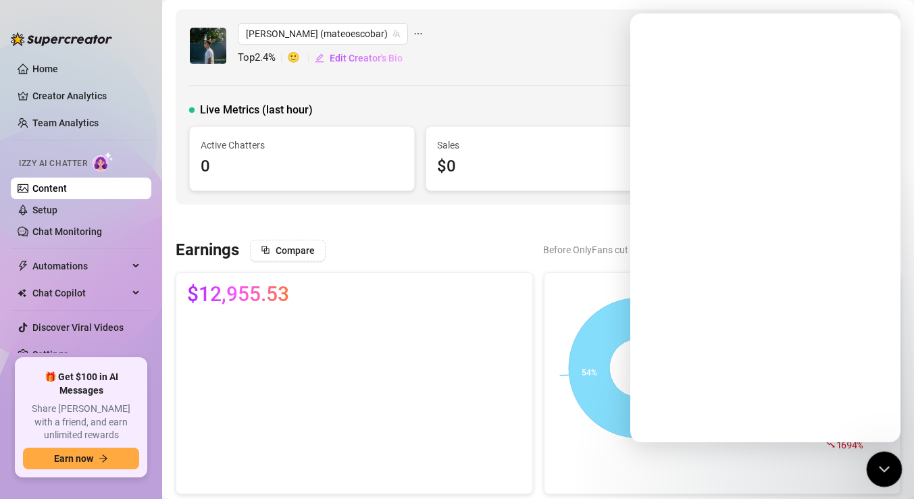
click at [884, 471] on icon "Close Intercom Messenger" at bounding box center [882, 467] width 16 height 16
drag, startPoint x: 884, startPoint y: 470, endPoint x: 1033, endPoint y: 461, distance: 149.6
click at [884, 471] on icon "Open Intercom Messenger" at bounding box center [882, 468] width 22 height 22
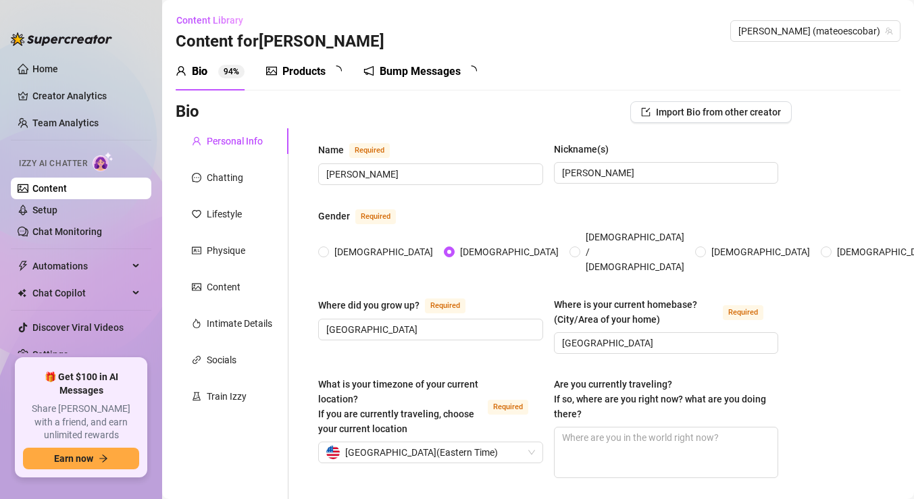
radio input "true"
type input "[DATE]"
click at [875, 467] on div "Open Intercom Messenger" at bounding box center [885, 470] width 36 height 36
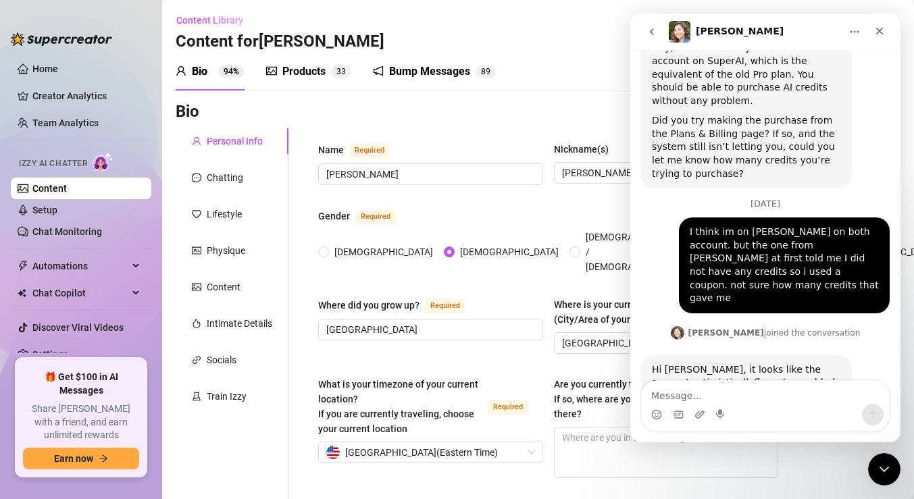
scroll to position [1108, 0]
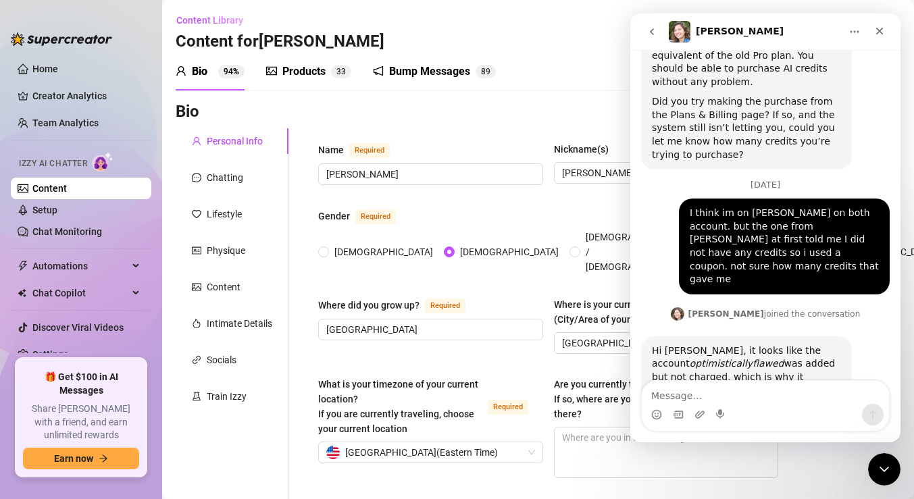
click at [696, 385] on textarea "Message…" at bounding box center [765, 392] width 247 height 23
